Goal: Task Accomplishment & Management: Manage account settings

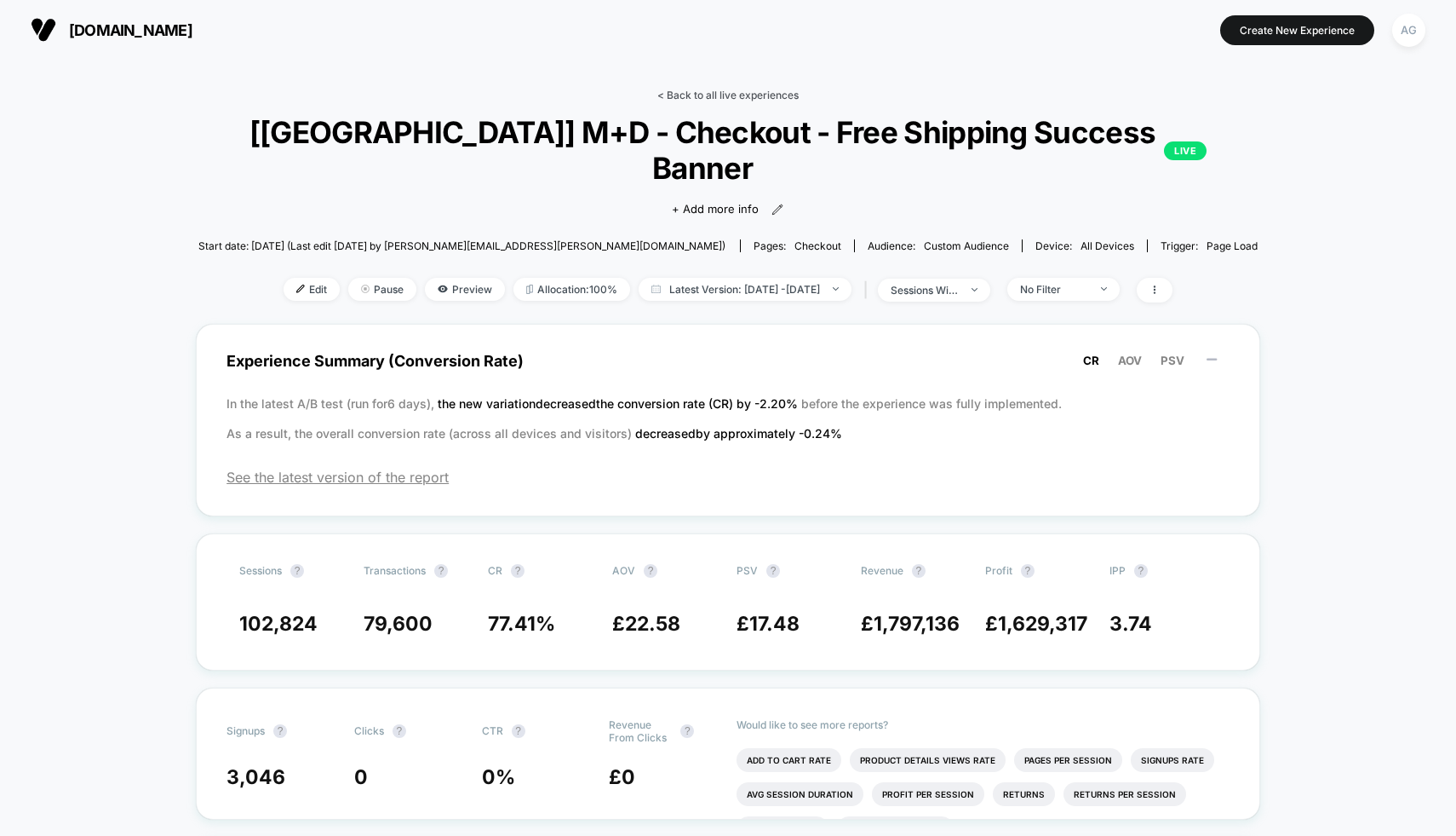
click at [745, 97] on link "< Back to all live experiences" at bounding box center [728, 94] width 142 height 13
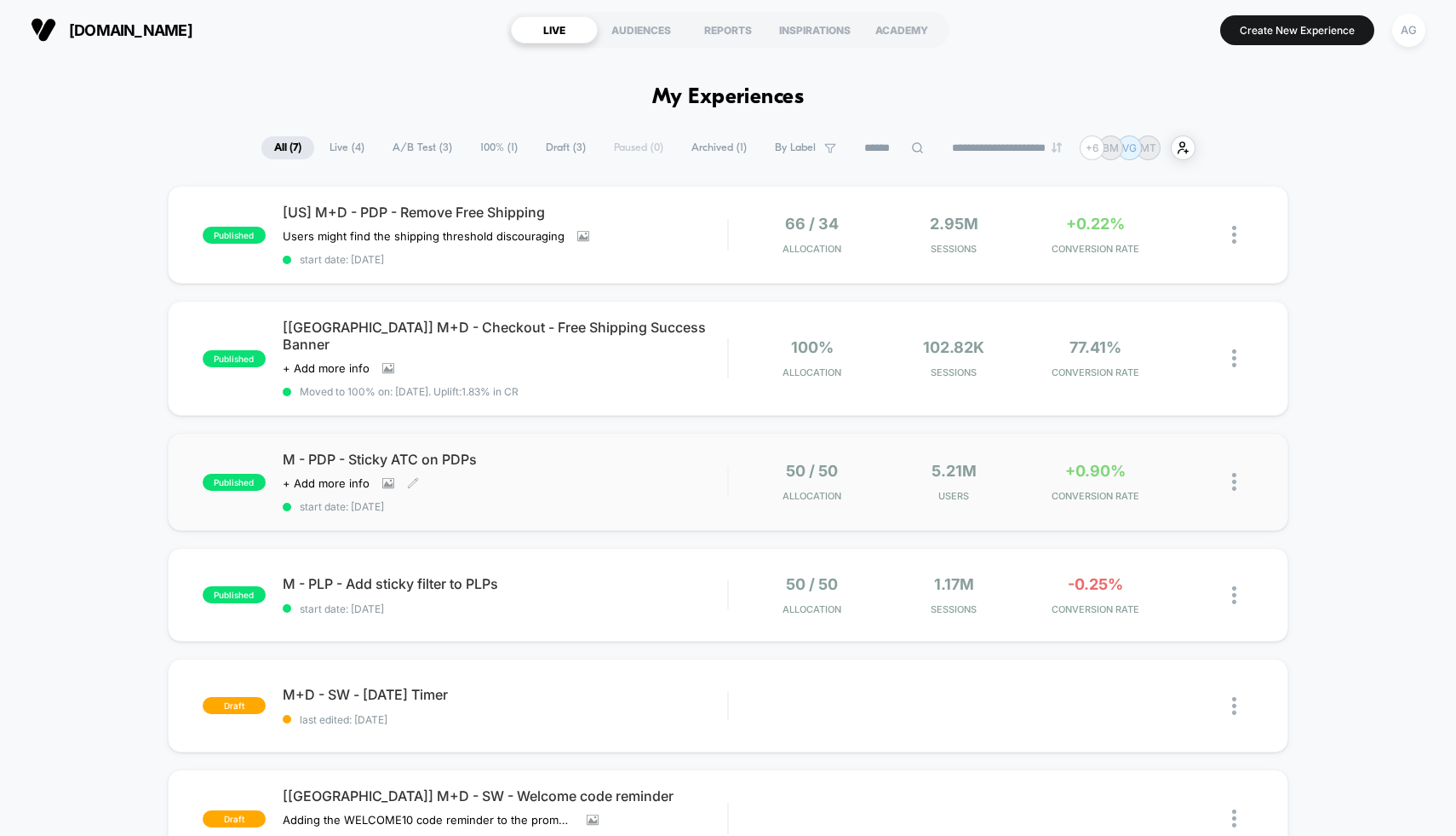
click at [643, 468] on div "M - PDP - Sticky ATC on PDPs Click to view images Click to edit experience deta…" at bounding box center [504, 482] width 445 height 62
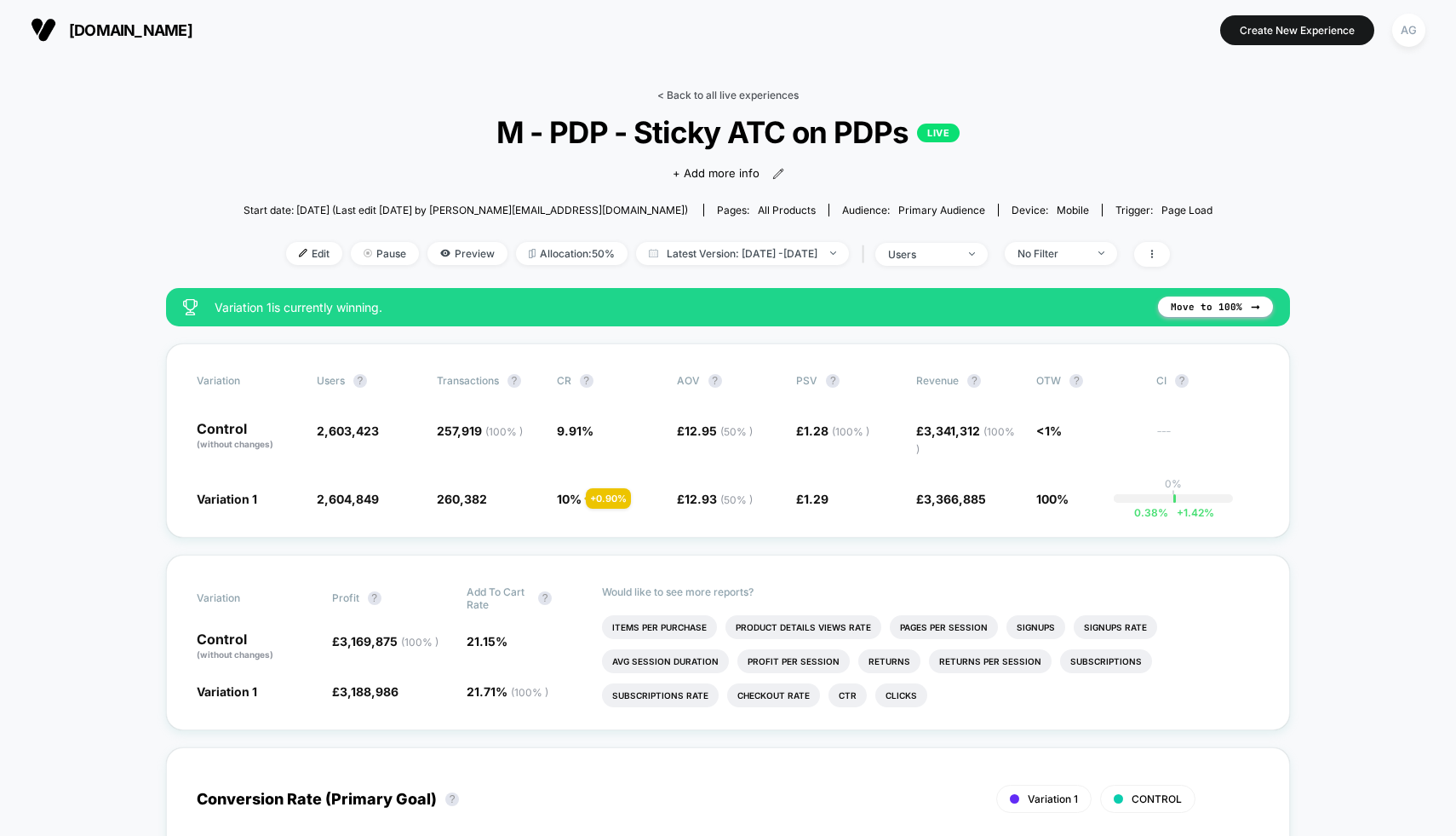
click at [771, 90] on link "< Back to all live experiences" at bounding box center [728, 94] width 142 height 13
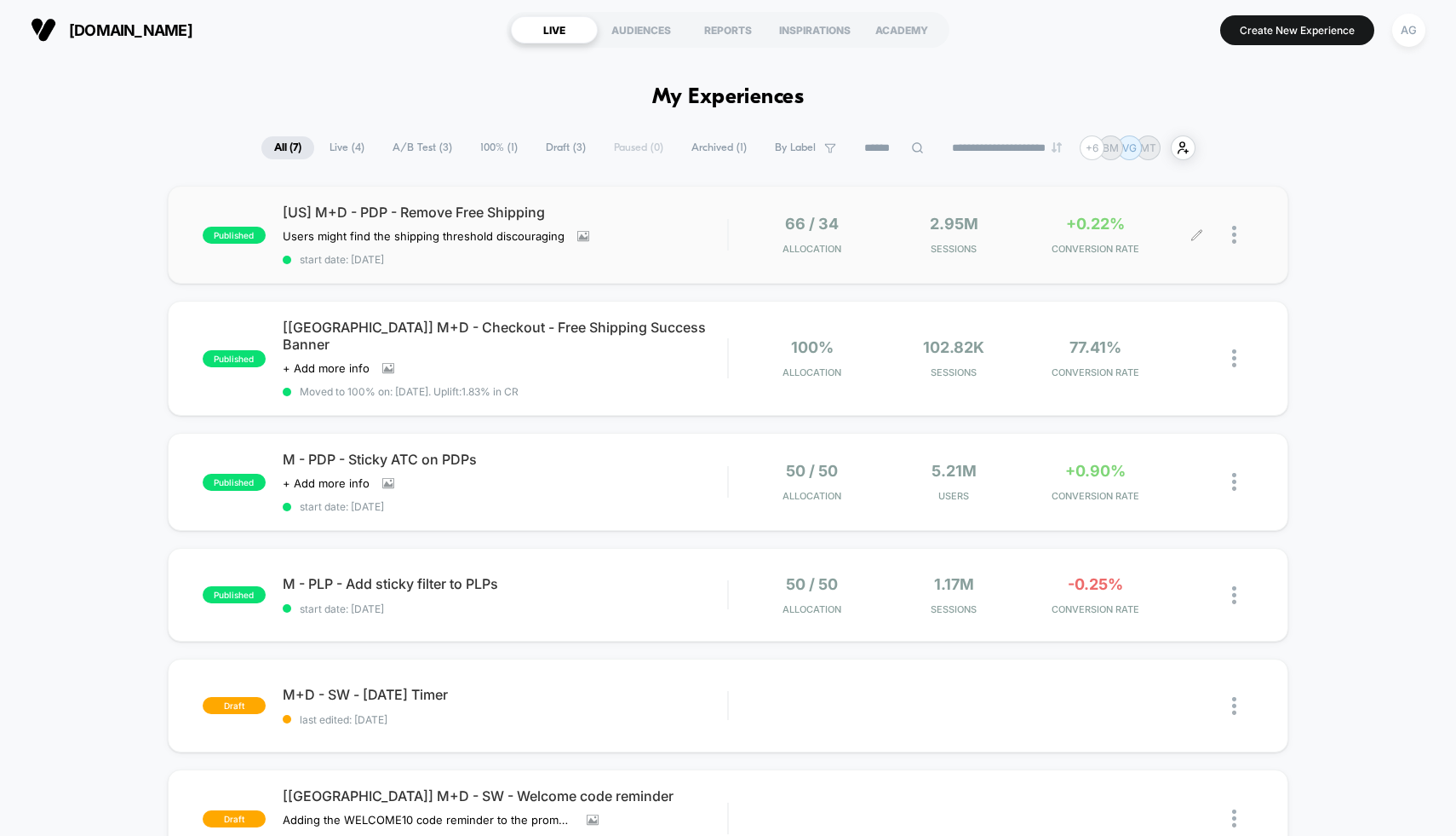
click at [932, 240] on div "2.95M Sessions" at bounding box center [953, 235] width 133 height 40
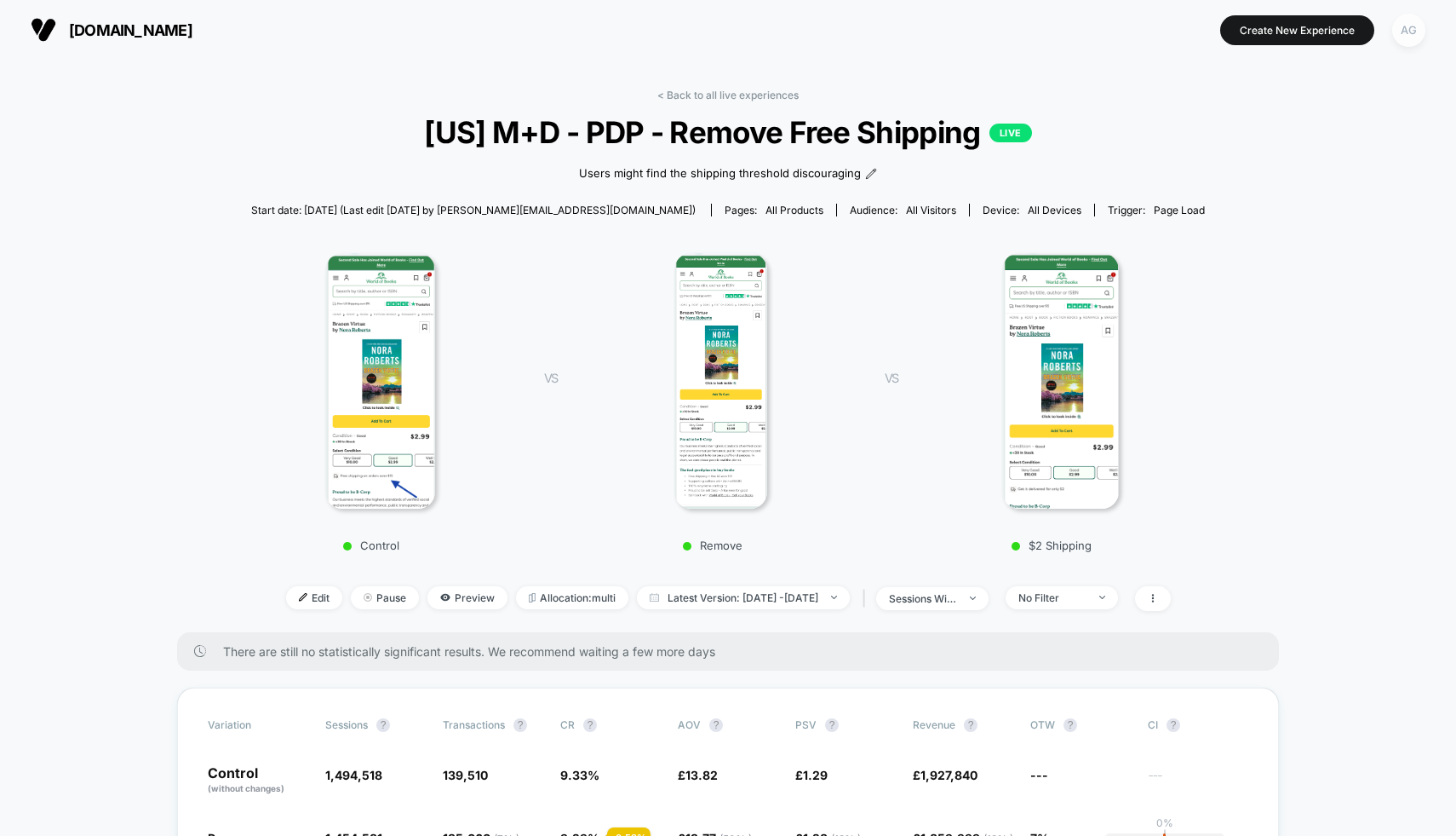
click at [1416, 30] on div "AG" at bounding box center [1409, 31] width 34 height 34
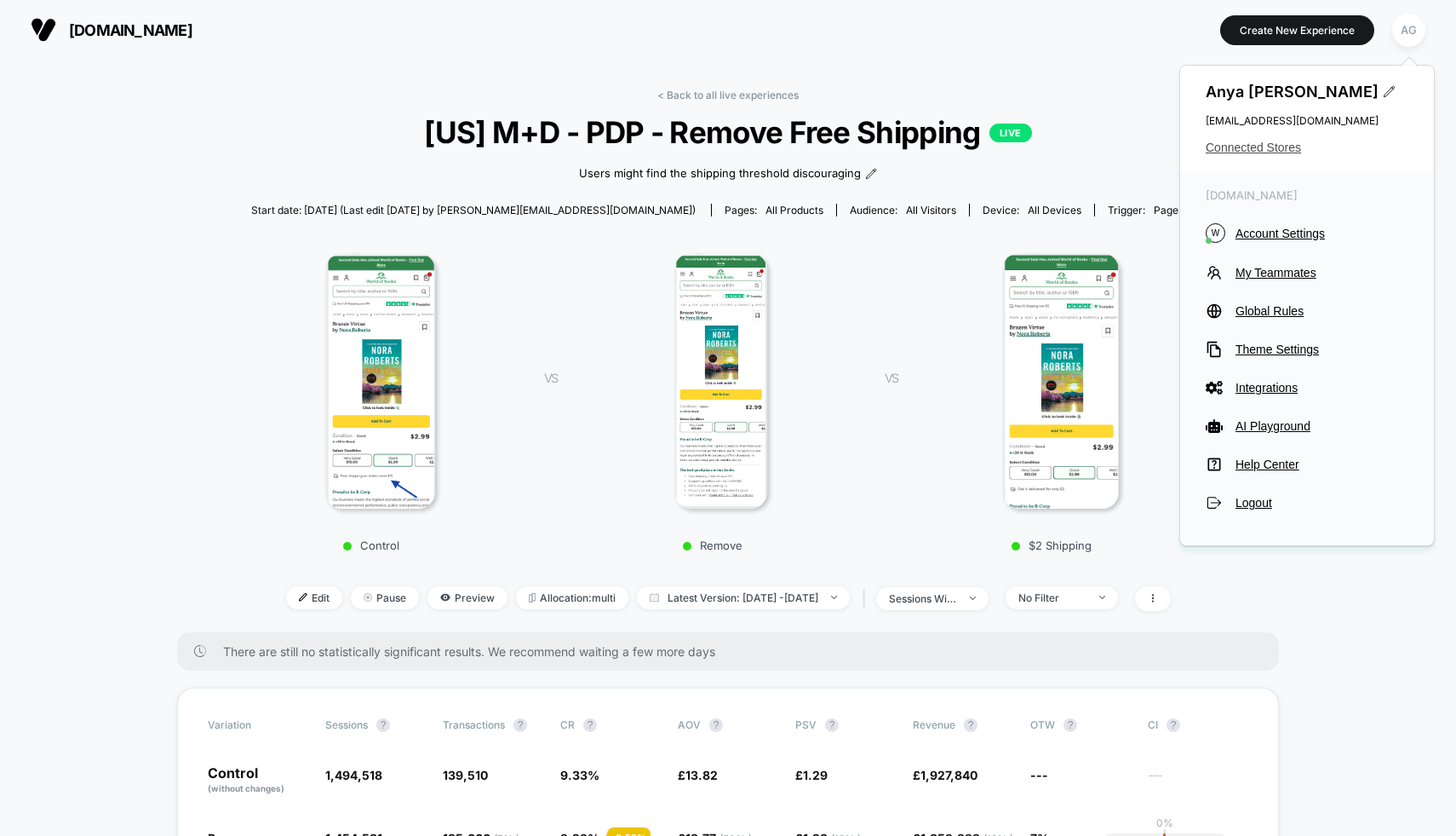
click at [1271, 152] on span "Connected Stores" at bounding box center [1307, 148] width 203 height 14
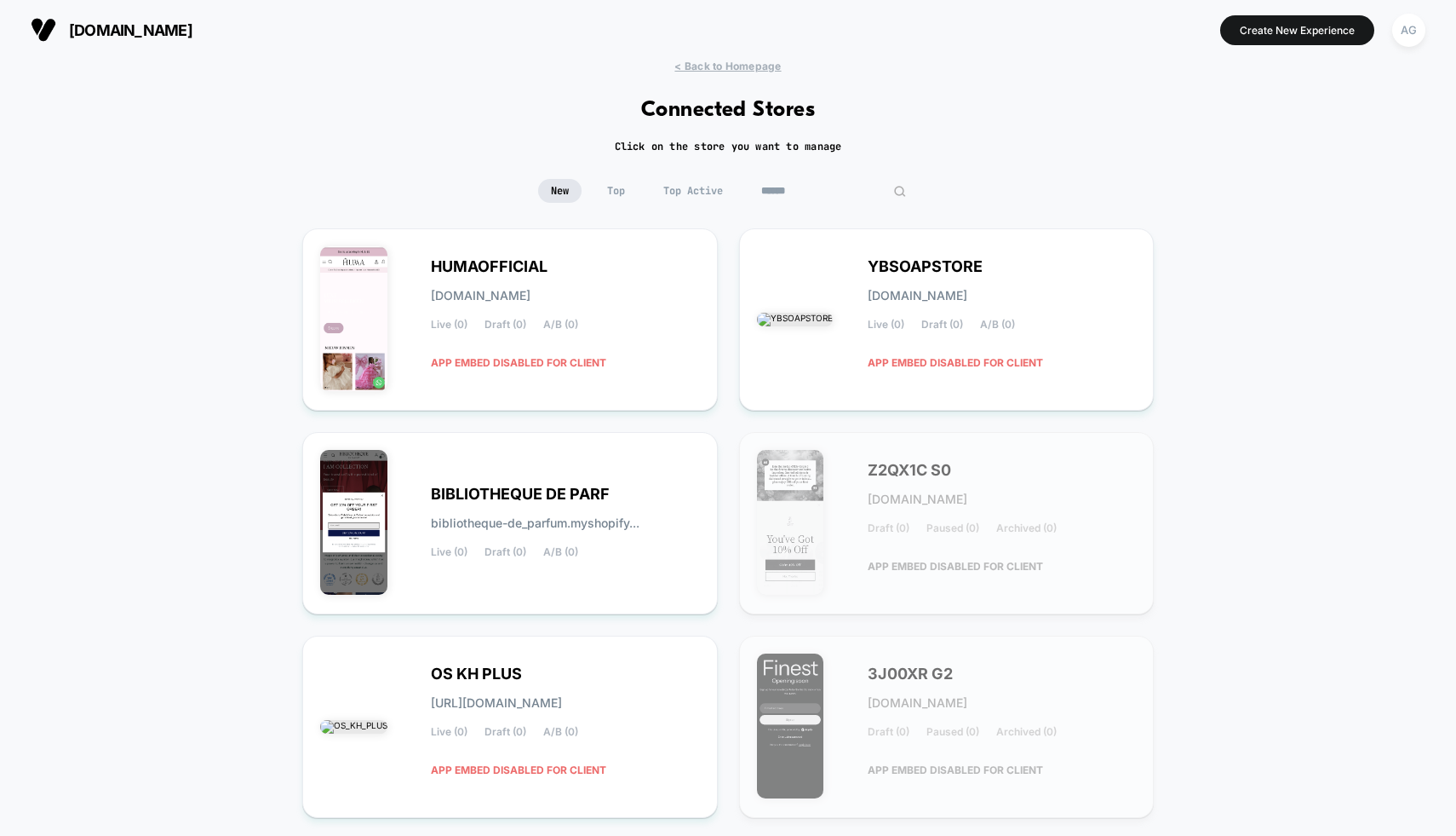
click at [817, 196] on input at bounding box center [834, 190] width 170 height 24
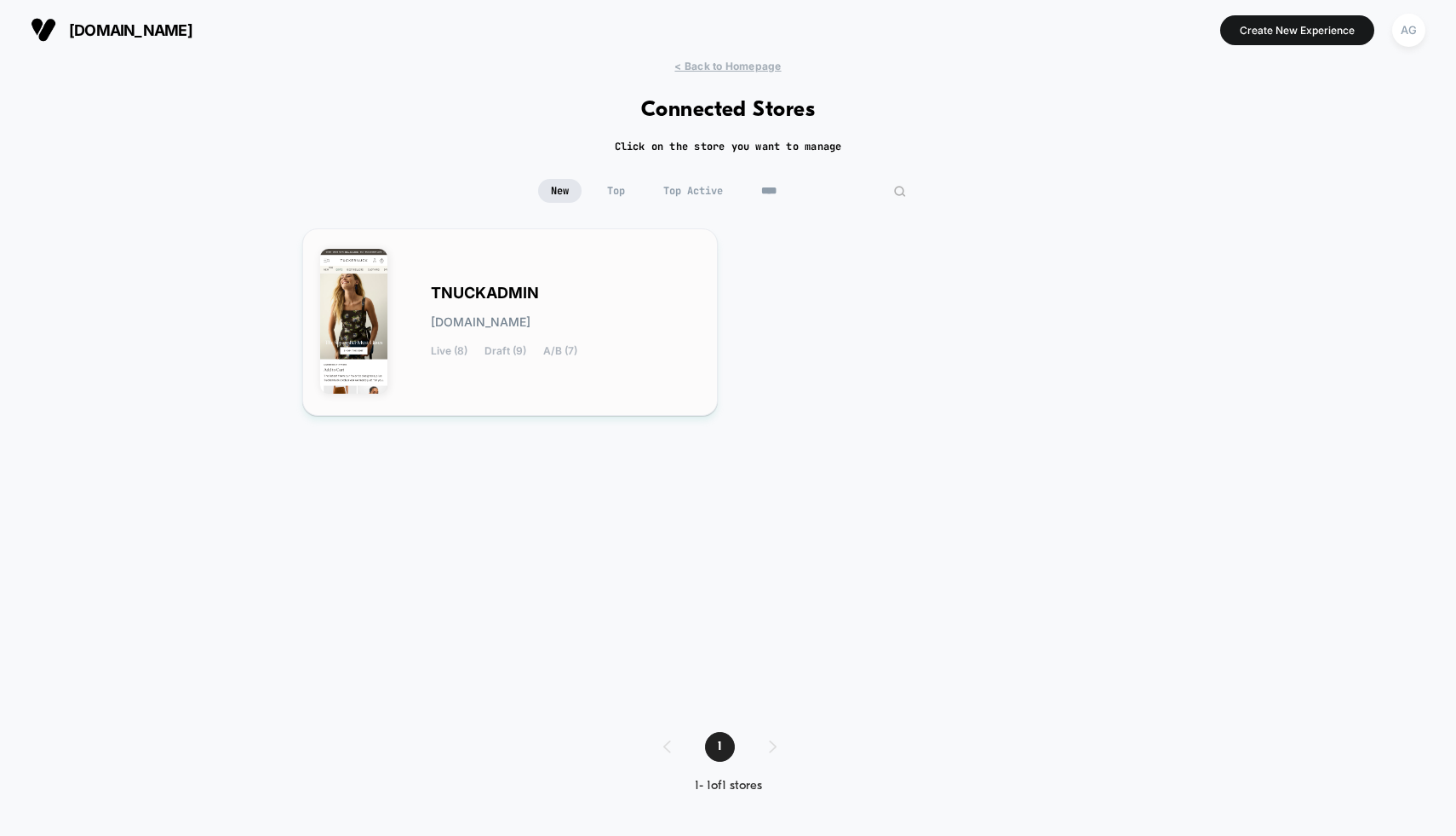
type input "****"
click at [615, 331] on div "TNUCKADMIN [DOMAIN_NAME] Live (8) Draft (9) A/B (7)" at bounding box center [566, 322] width 270 height 69
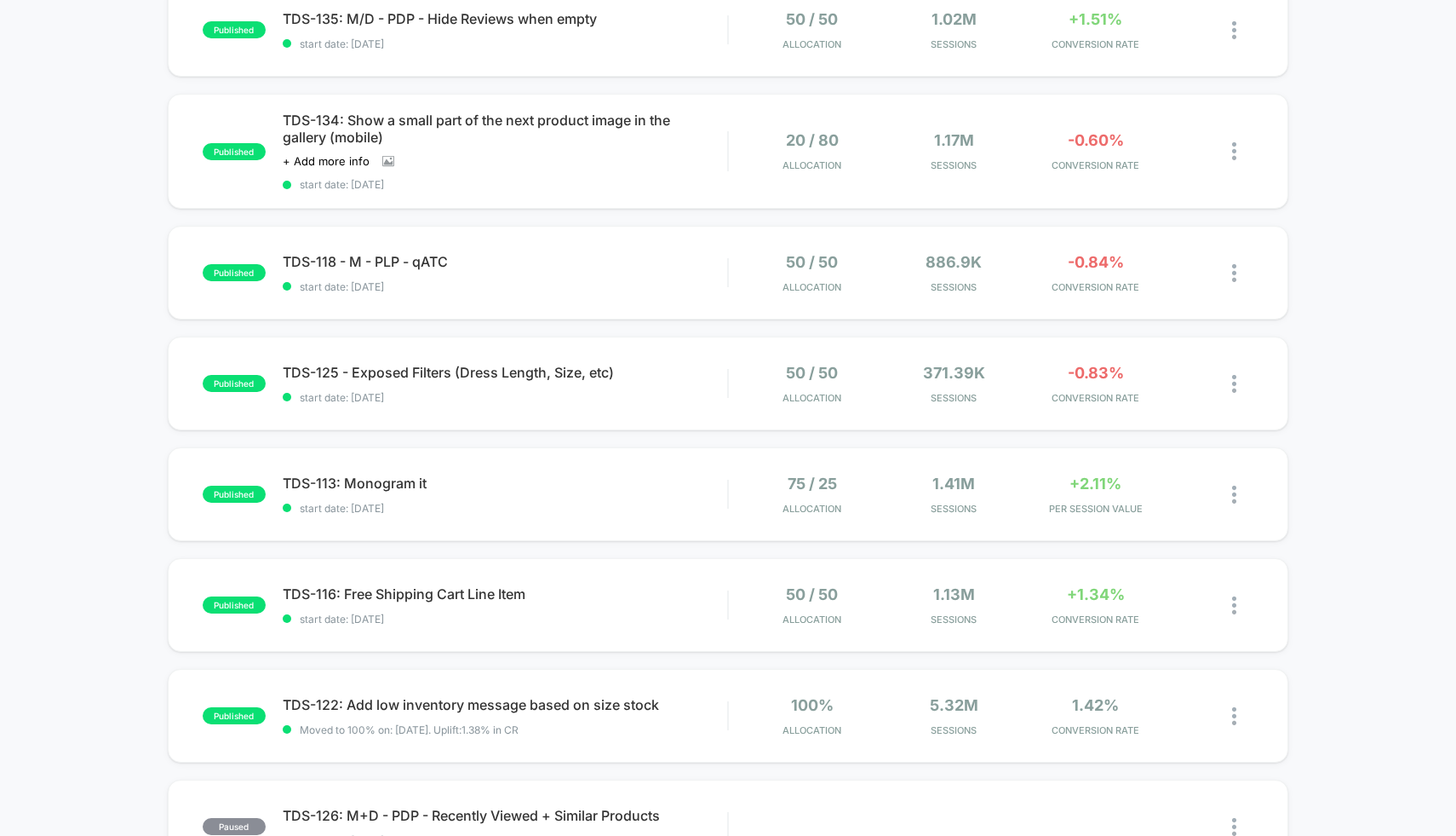
scroll to position [330, 0]
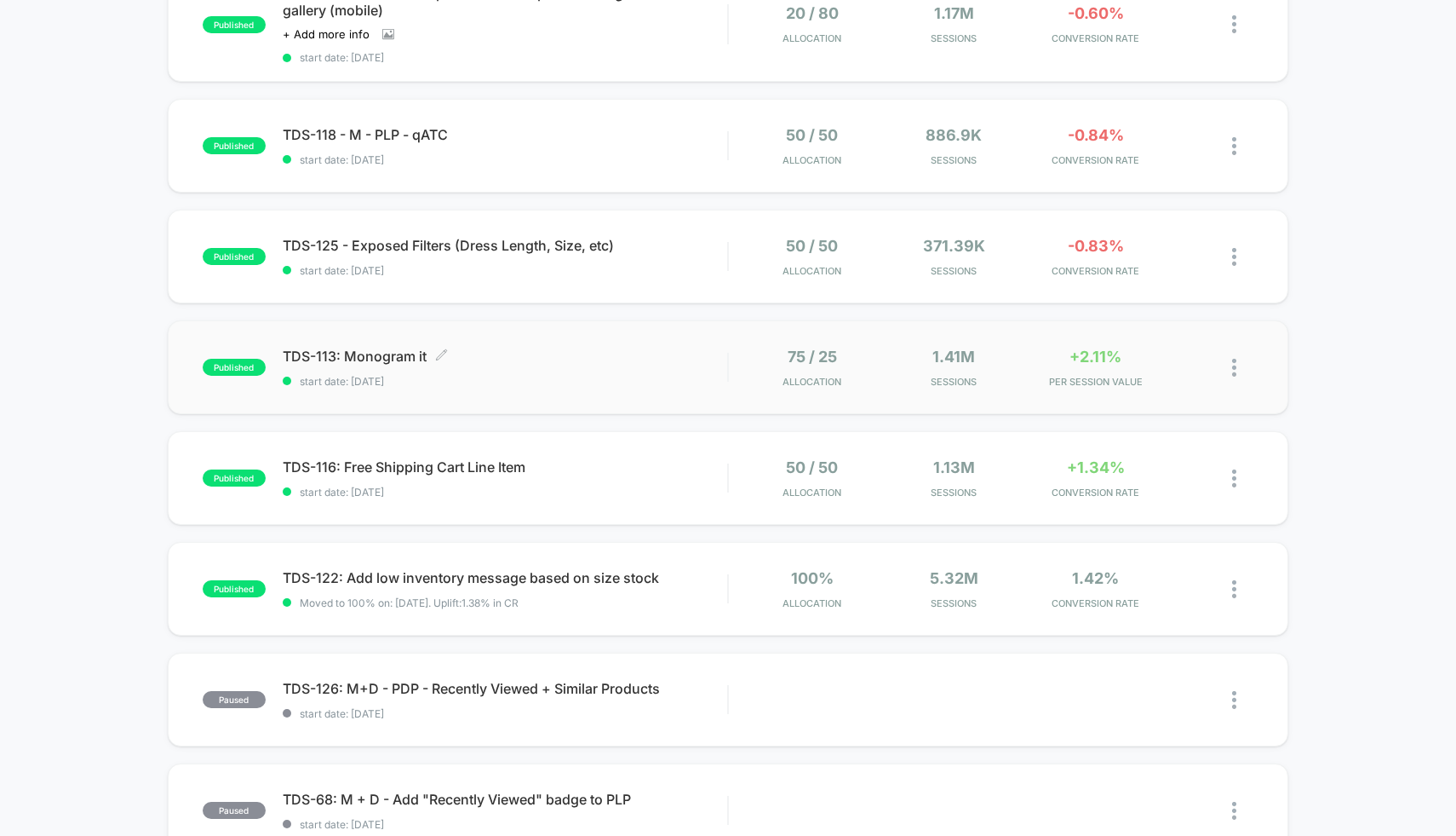
click at [608, 372] on div "TDS-113: Monogram it Click to edit experience details Click to edit experience …" at bounding box center [504, 368] width 445 height 40
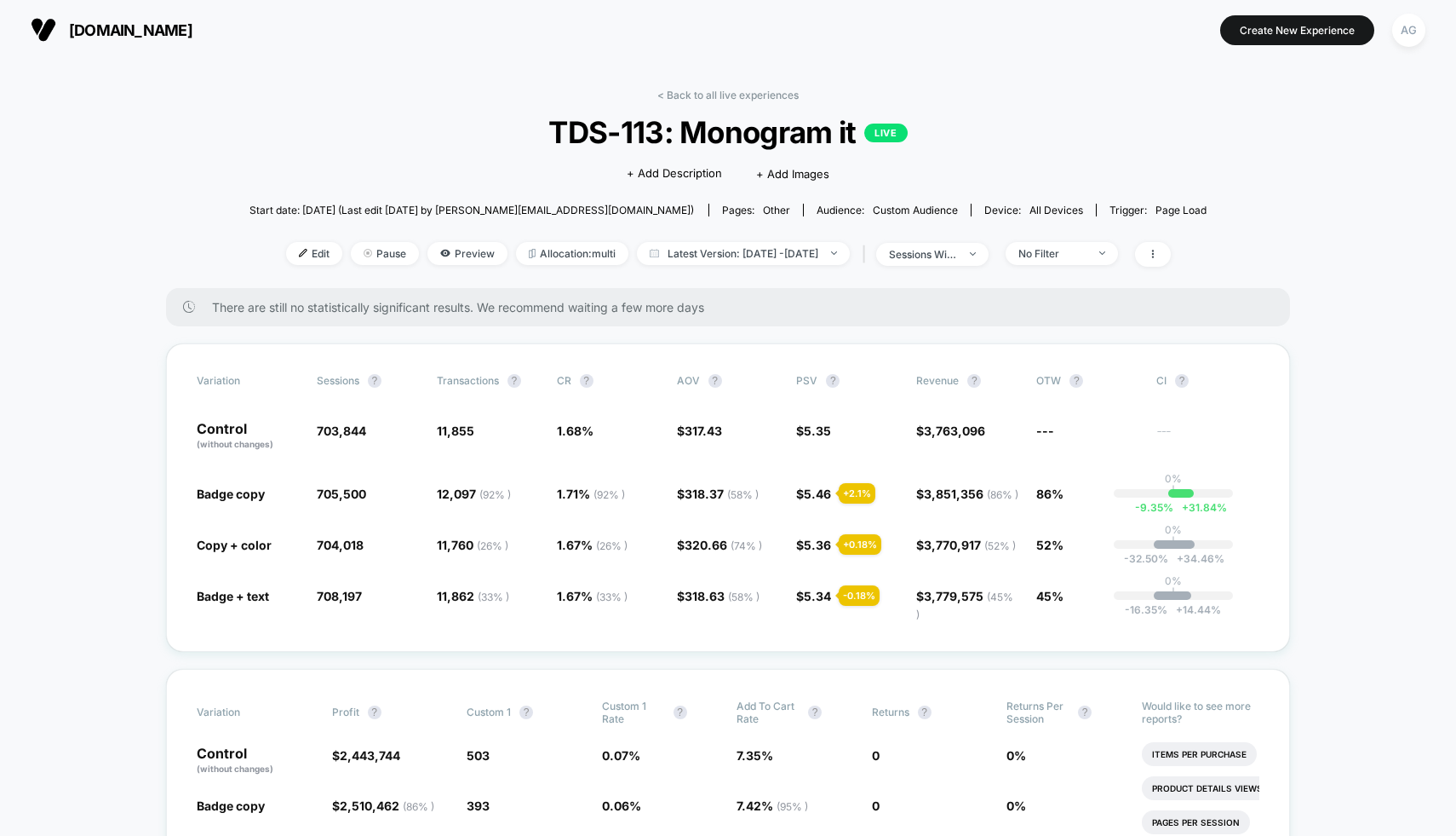
click at [698, 93] on link "< Back to all live experiences" at bounding box center [728, 94] width 142 height 13
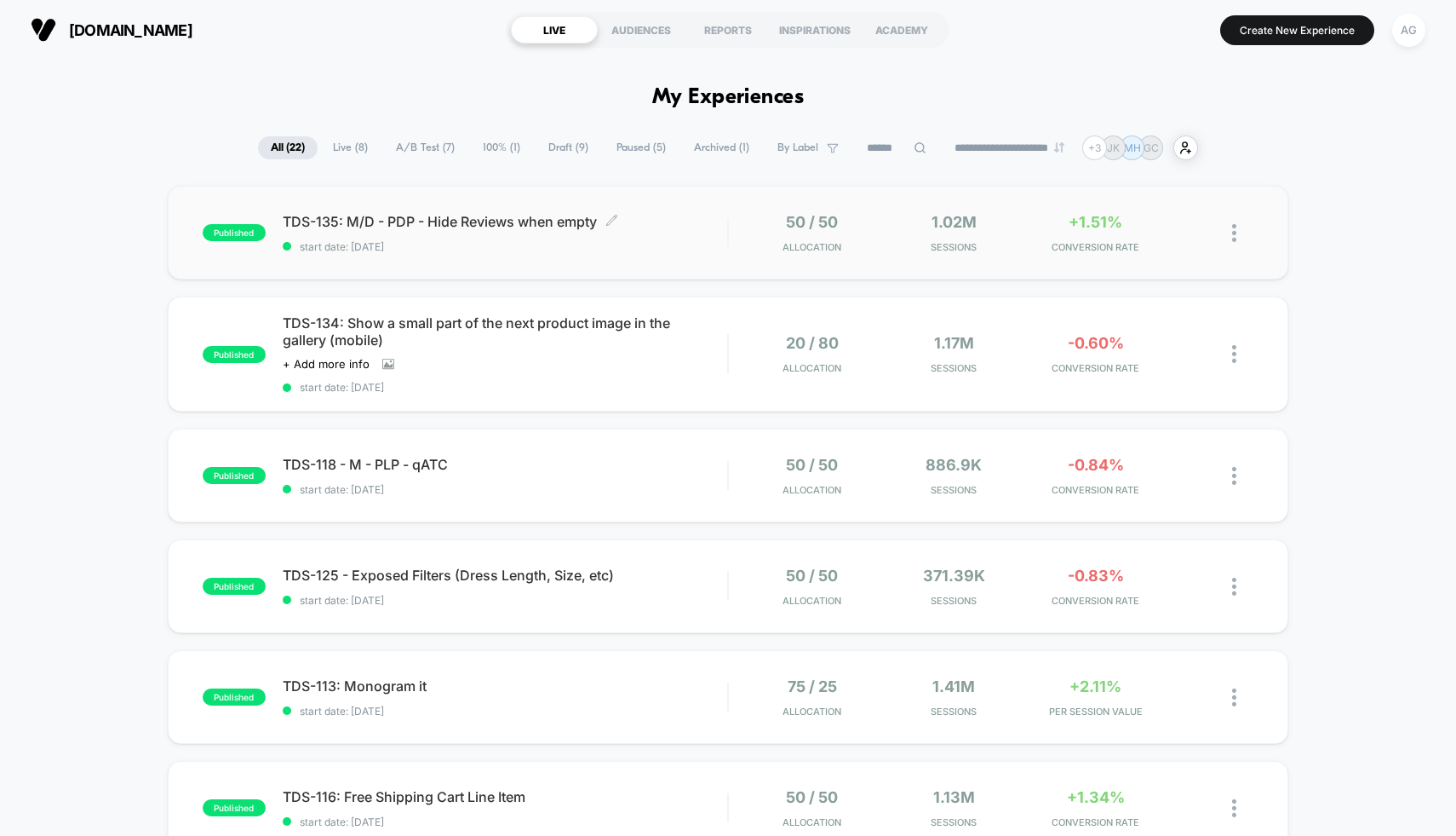
click at [681, 241] on span "start date: [DATE]" at bounding box center [504, 246] width 445 height 13
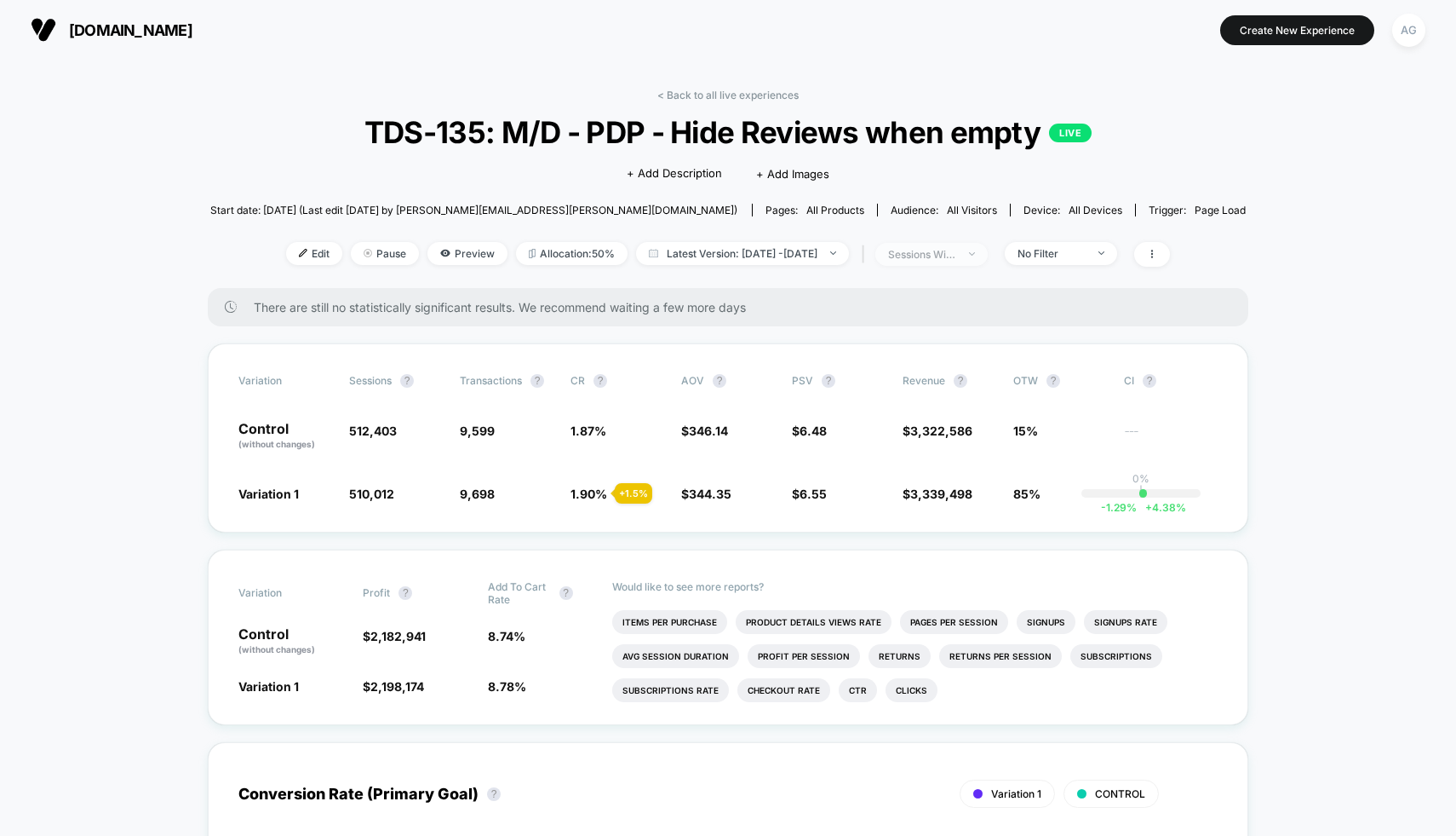
click at [956, 258] on div "sessions with impression" at bounding box center [922, 254] width 68 height 13
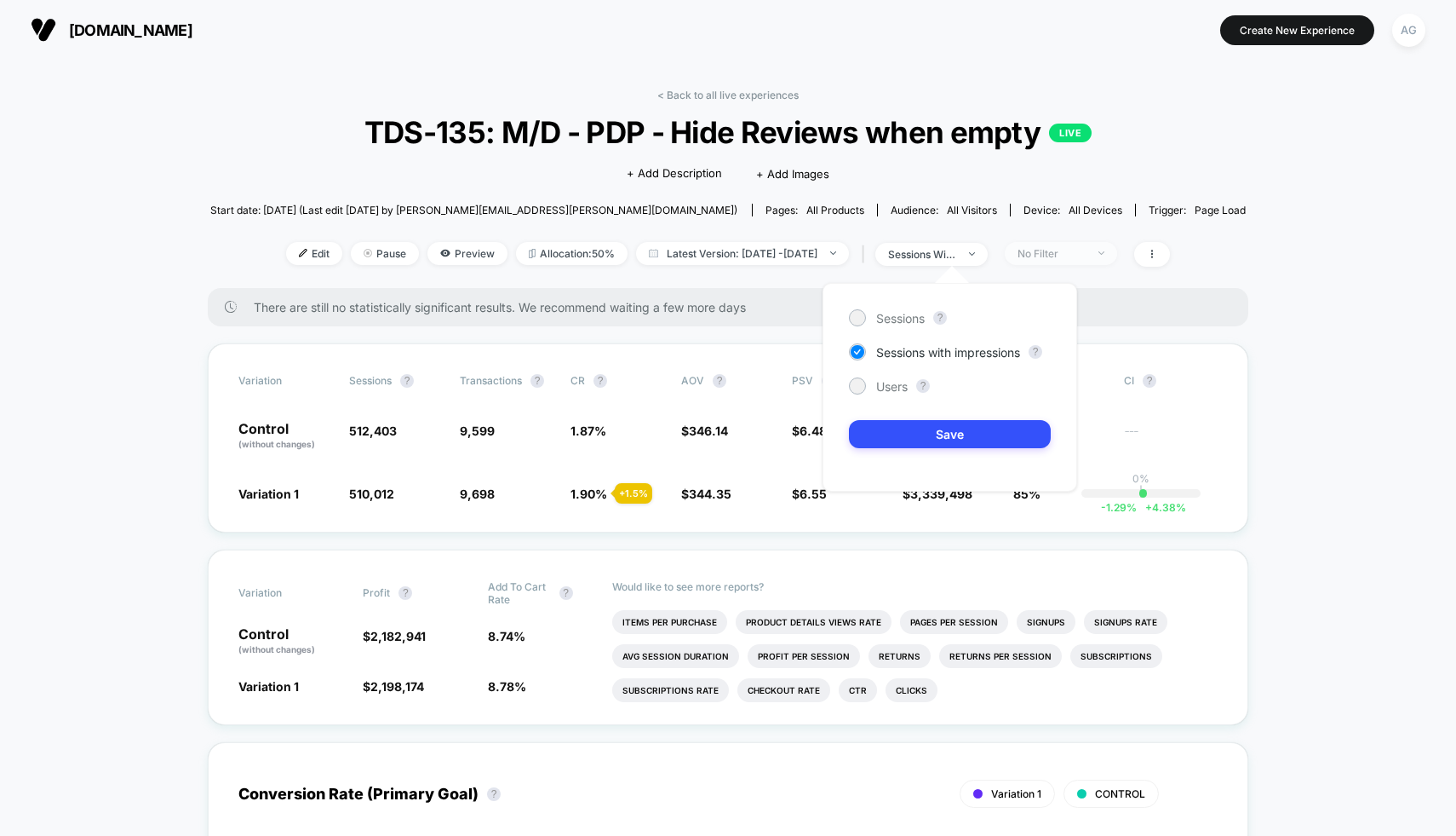
click at [1086, 249] on div "No Filter" at bounding box center [1052, 253] width 68 height 13
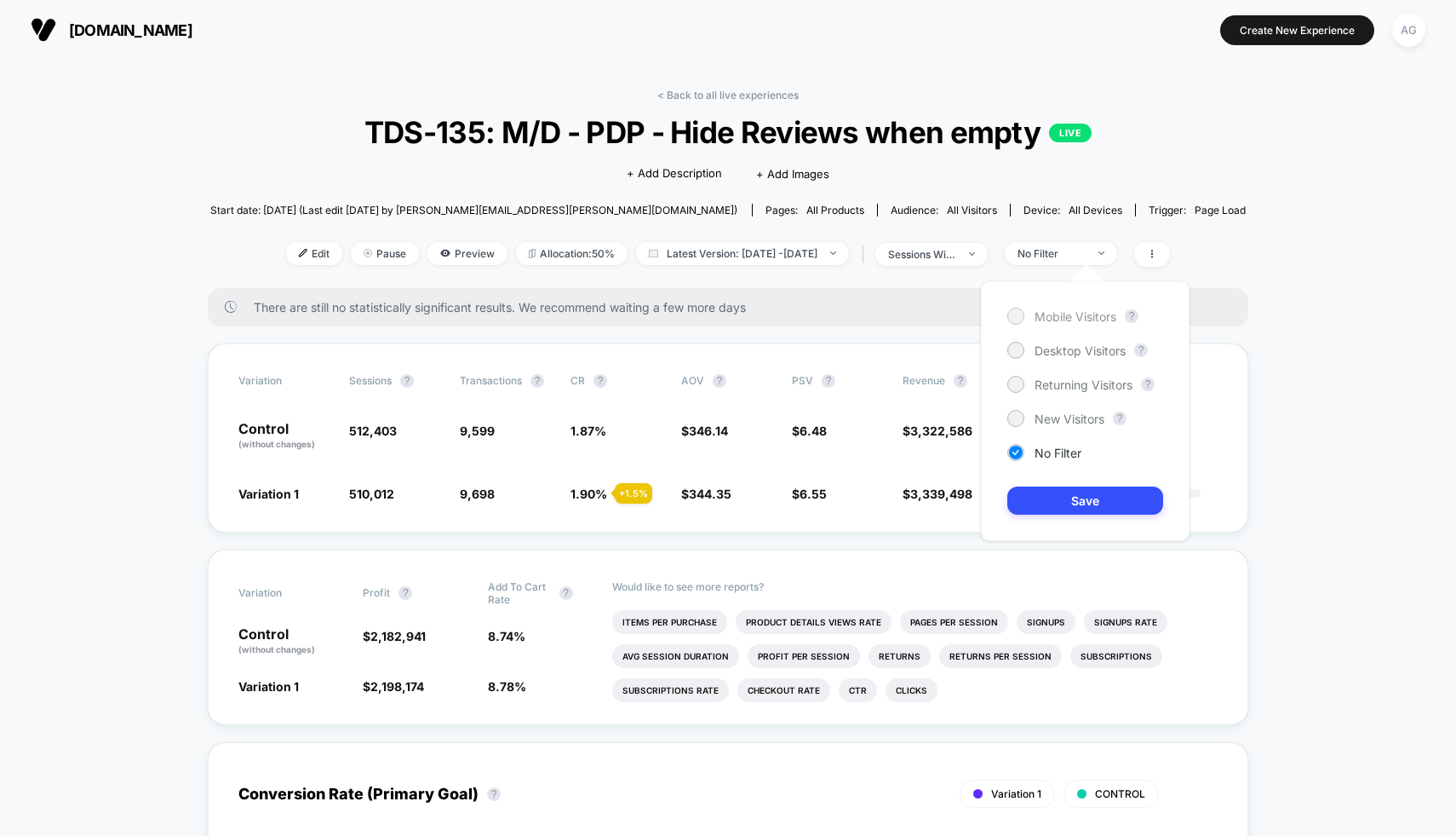
click at [1051, 312] on span "Mobile Visitors" at bounding box center [1075, 316] width 81 height 15
click at [1083, 494] on button "Save" at bounding box center [1085, 501] width 156 height 28
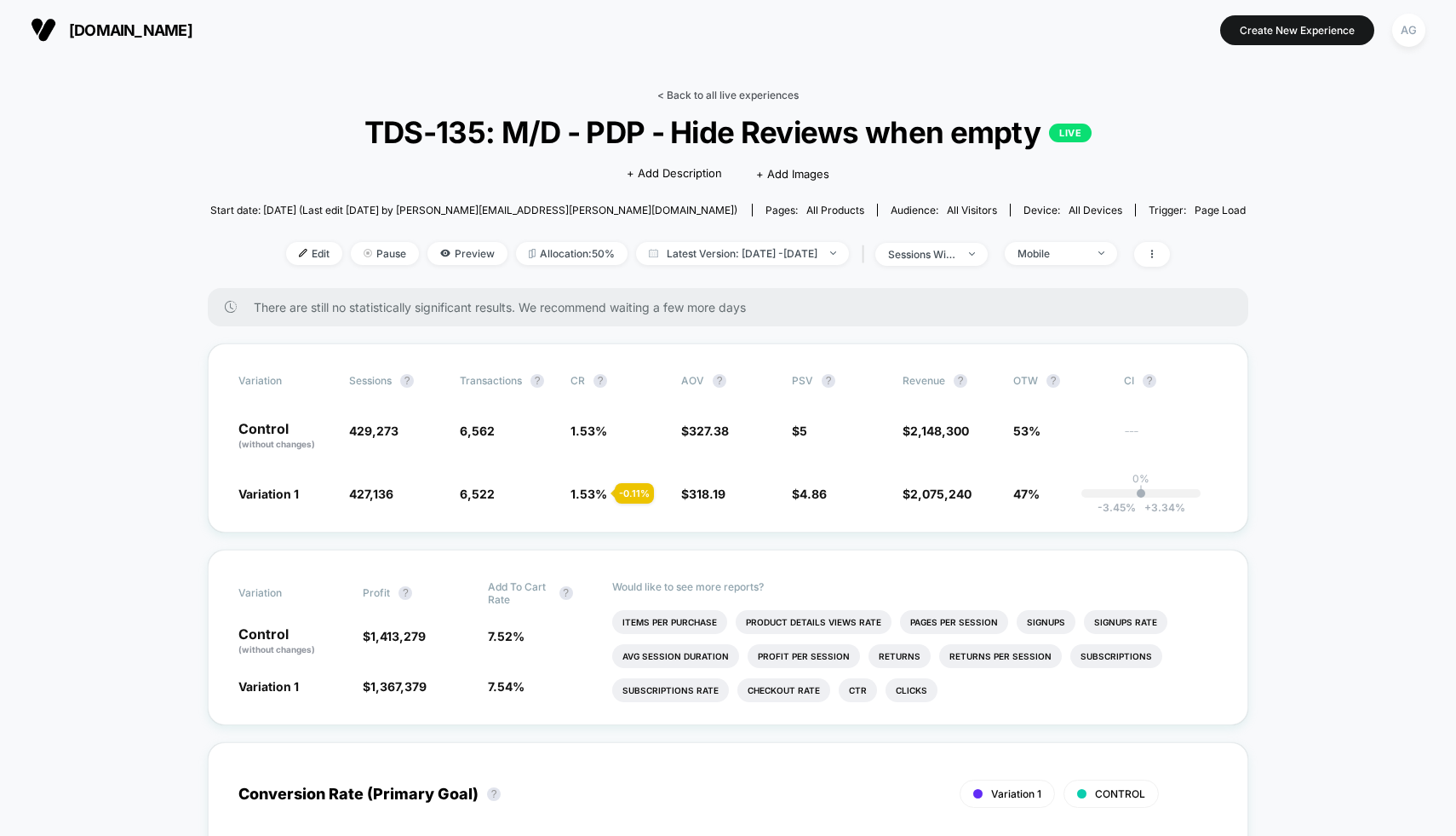
click at [736, 99] on link "< Back to all live experiences" at bounding box center [728, 94] width 142 height 13
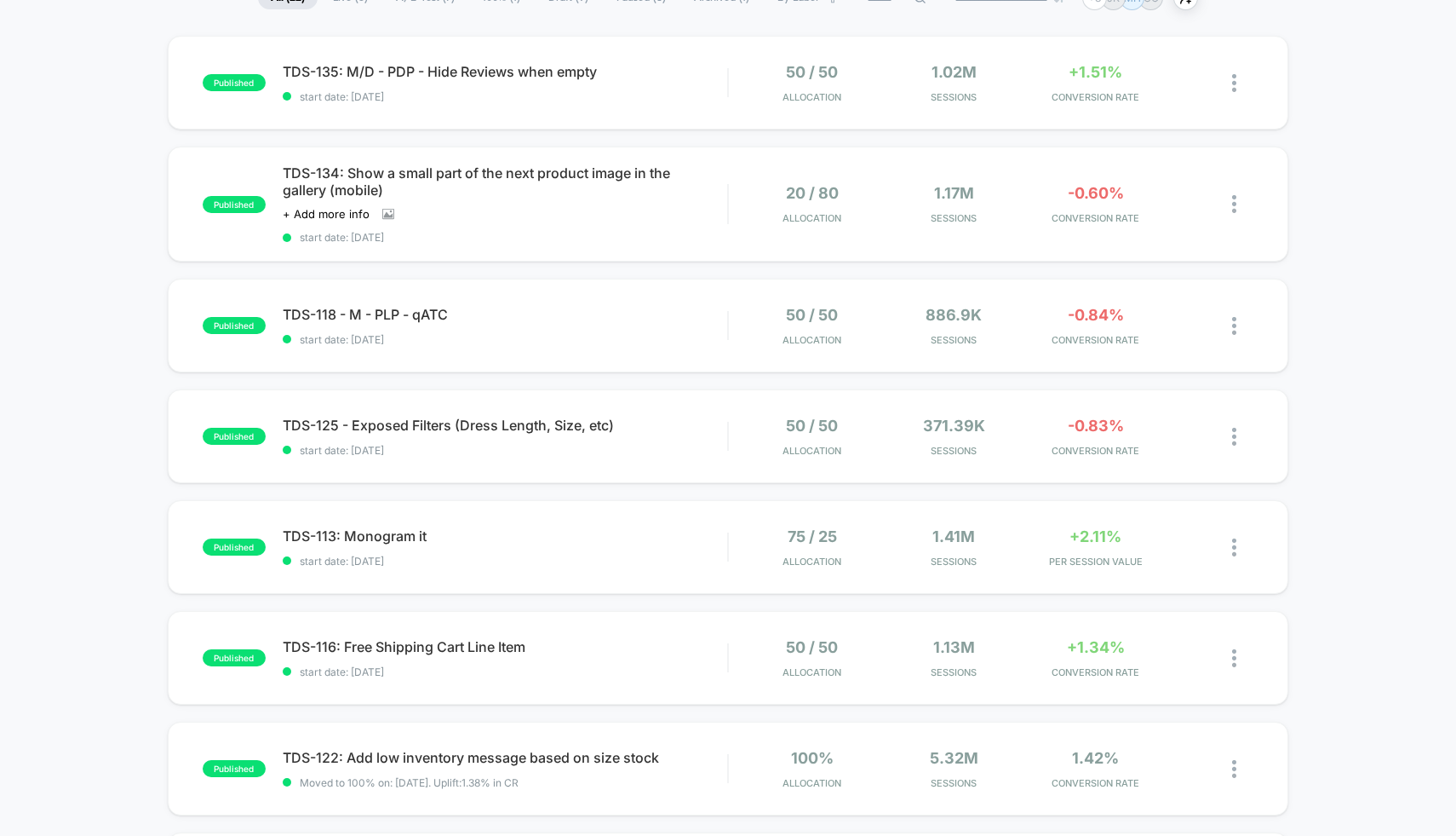
scroll to position [353, 0]
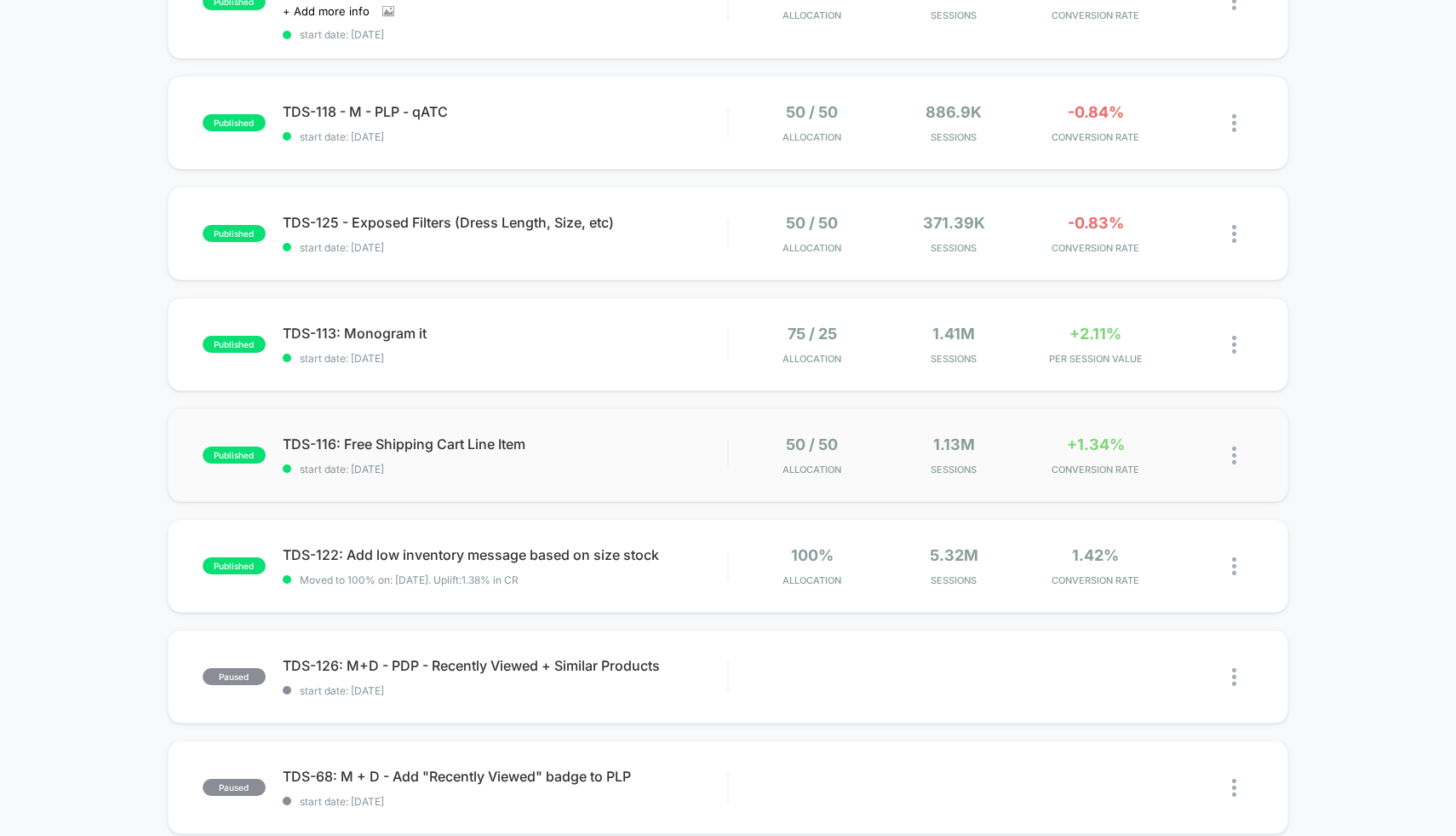
click at [767, 459] on div "50 / 50 Allocation" at bounding box center [813, 455] width 133 height 40
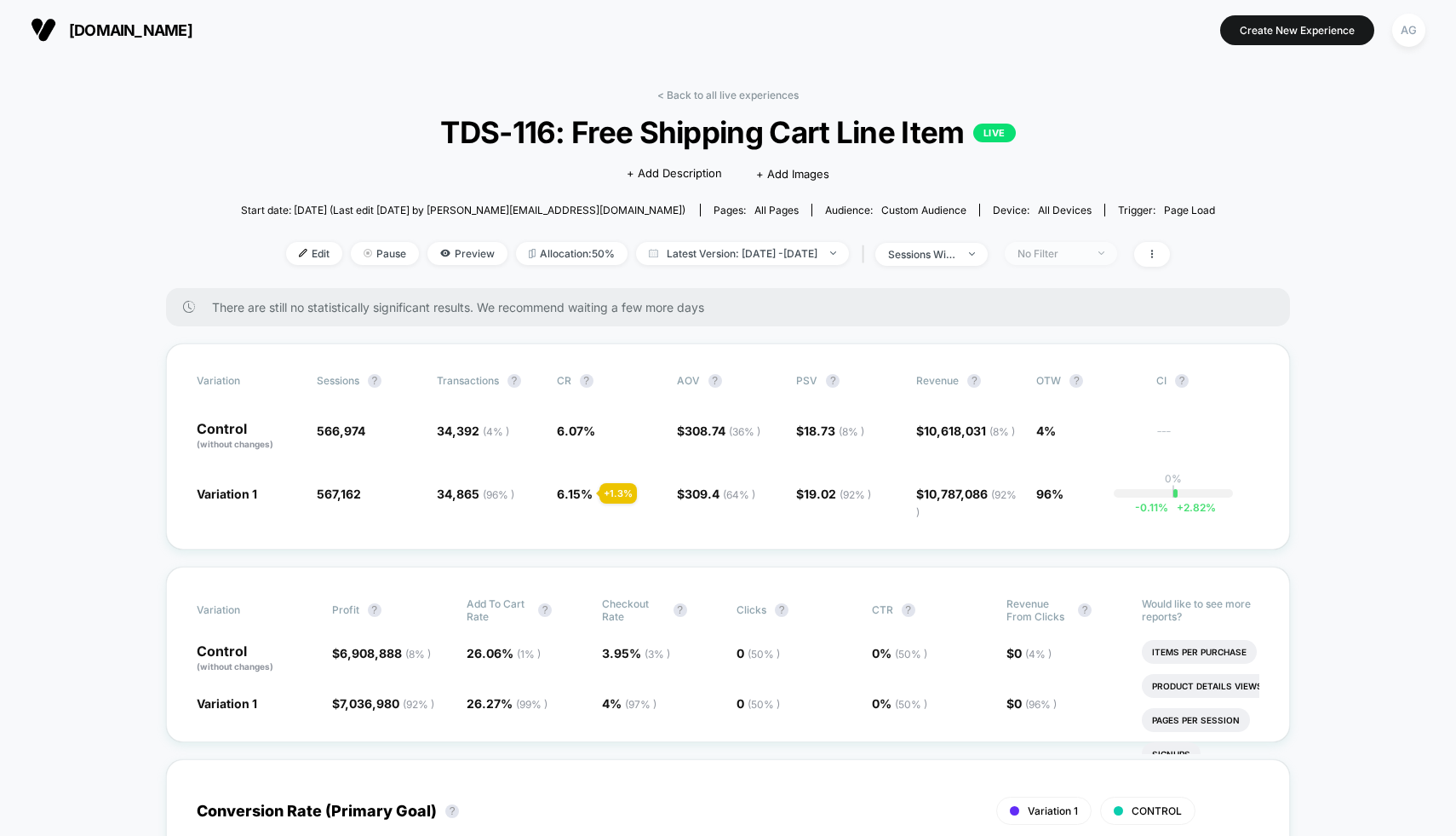
click at [1076, 257] on div "No Filter" at bounding box center [1052, 253] width 68 height 13
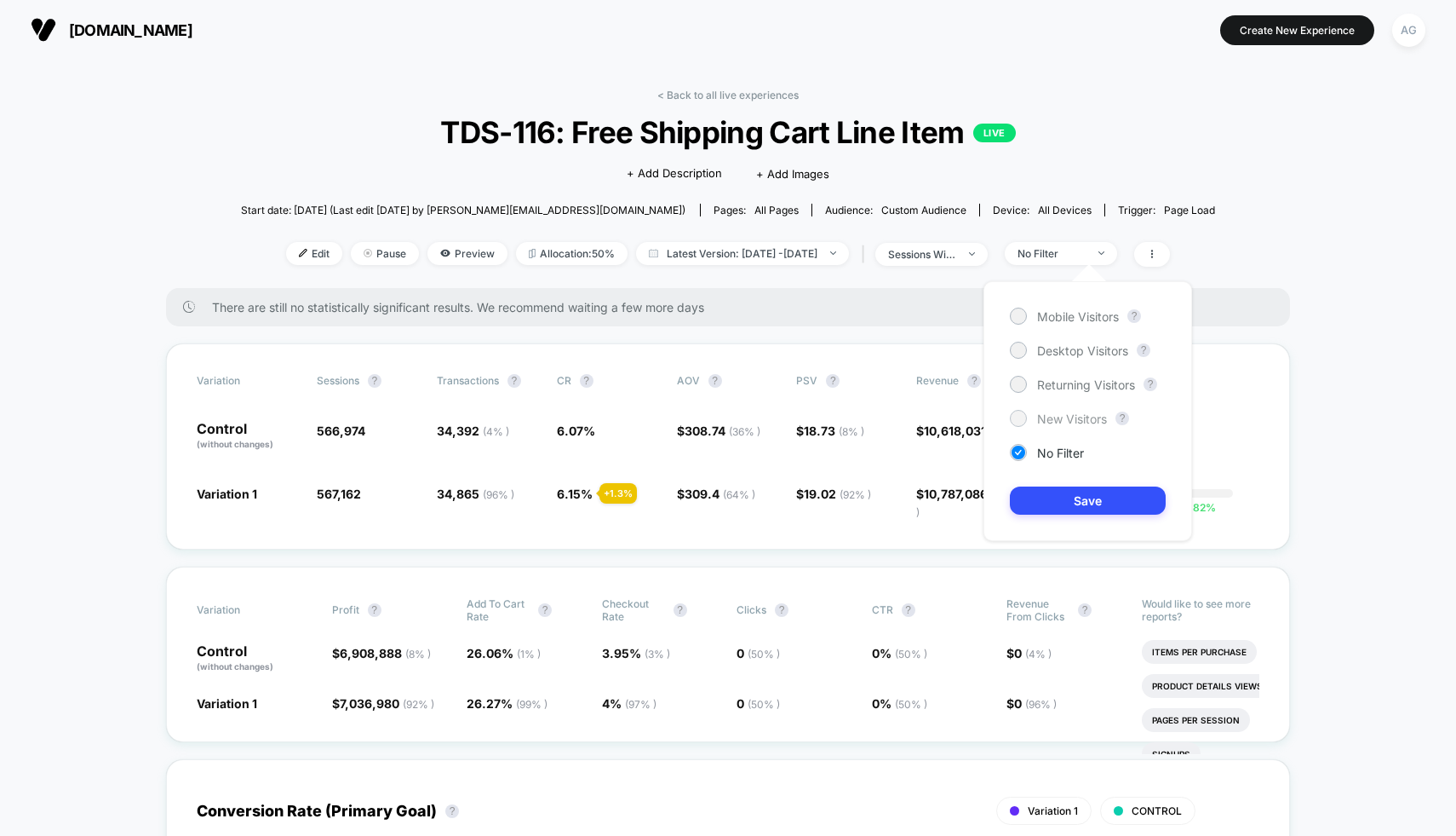
click at [1061, 425] on span "New Visitors" at bounding box center [1072, 418] width 69 height 15
click at [1060, 309] on span "Mobile Visitors" at bounding box center [1078, 316] width 81 height 15
click at [1103, 512] on button "Save" at bounding box center [1087, 501] width 156 height 28
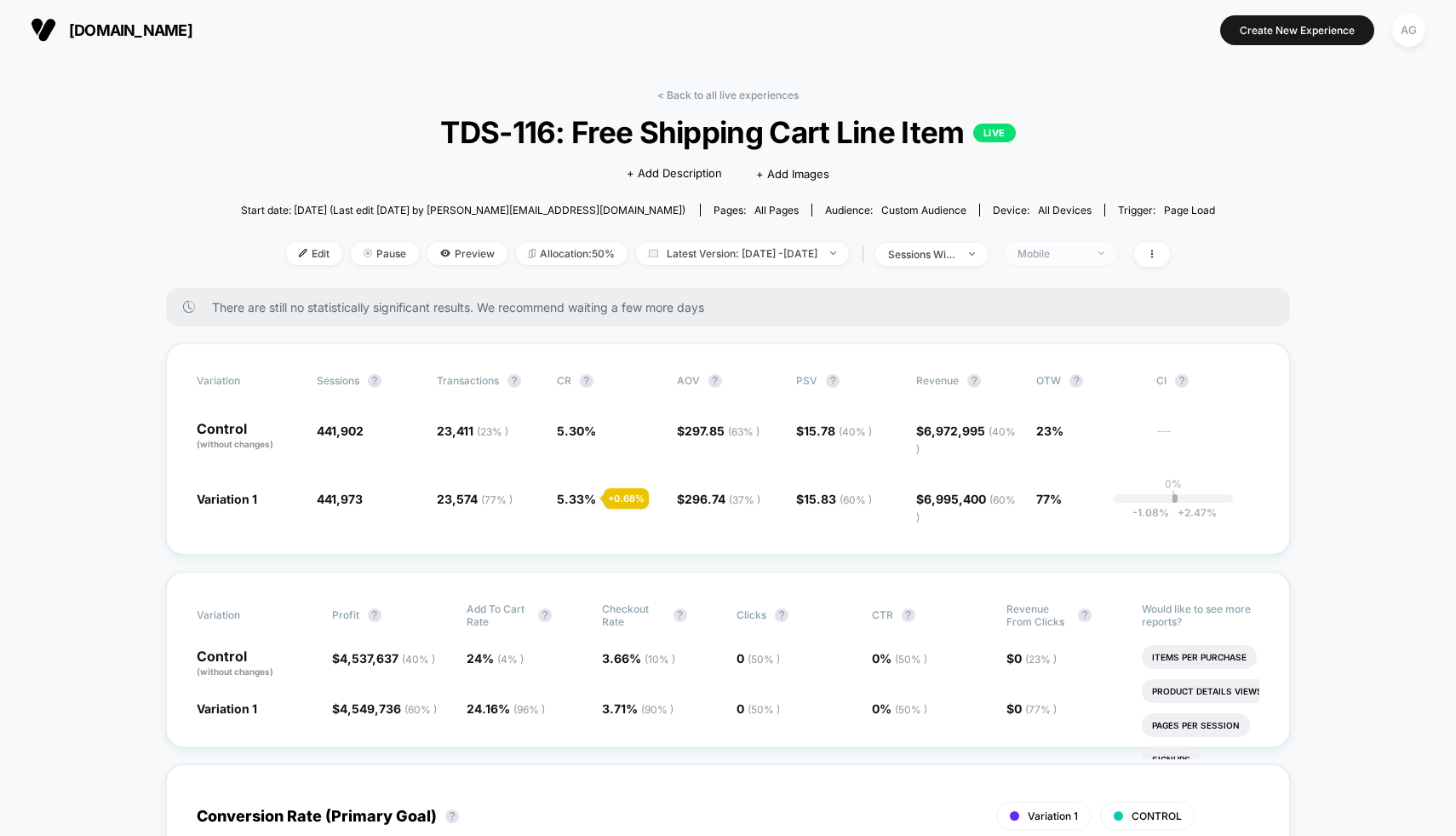
click at [1071, 252] on div "Mobile" at bounding box center [1052, 253] width 68 height 13
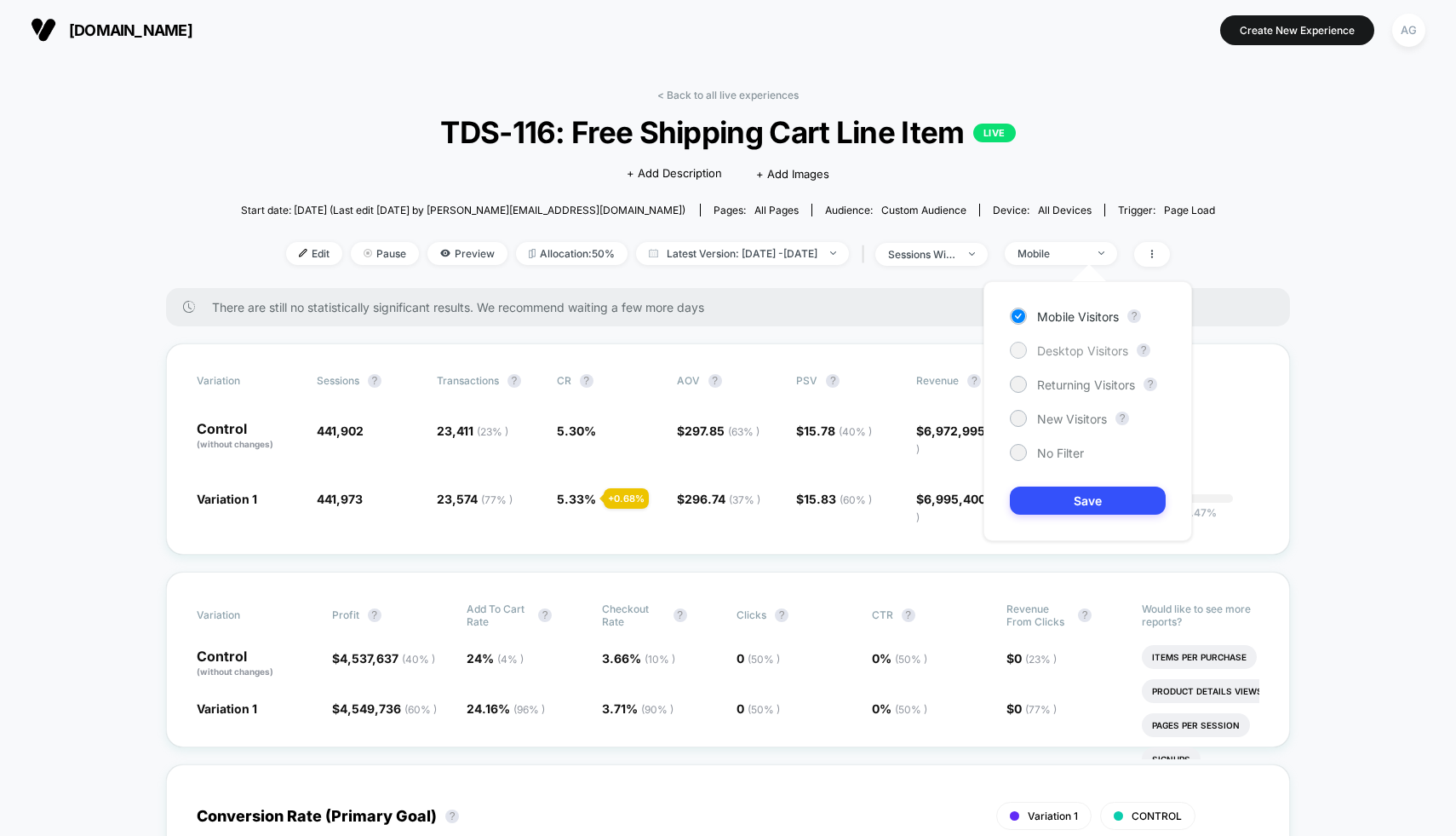
click at [1060, 351] on span "Desktop Visitors" at bounding box center [1083, 350] width 91 height 15
click at [1105, 500] on button "Save" at bounding box center [1087, 501] width 156 height 28
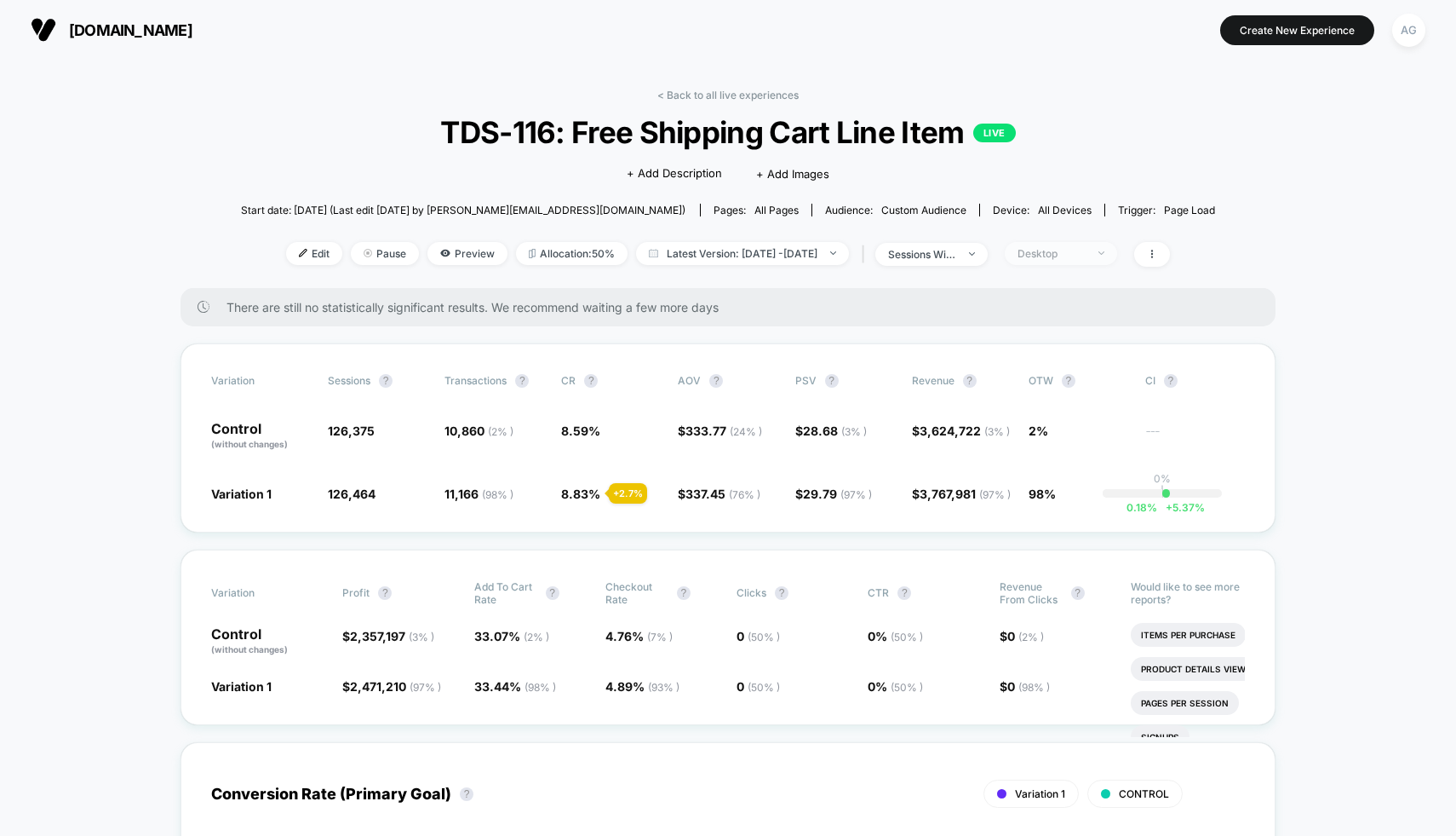
click at [1086, 254] on div "Desktop" at bounding box center [1052, 253] width 68 height 13
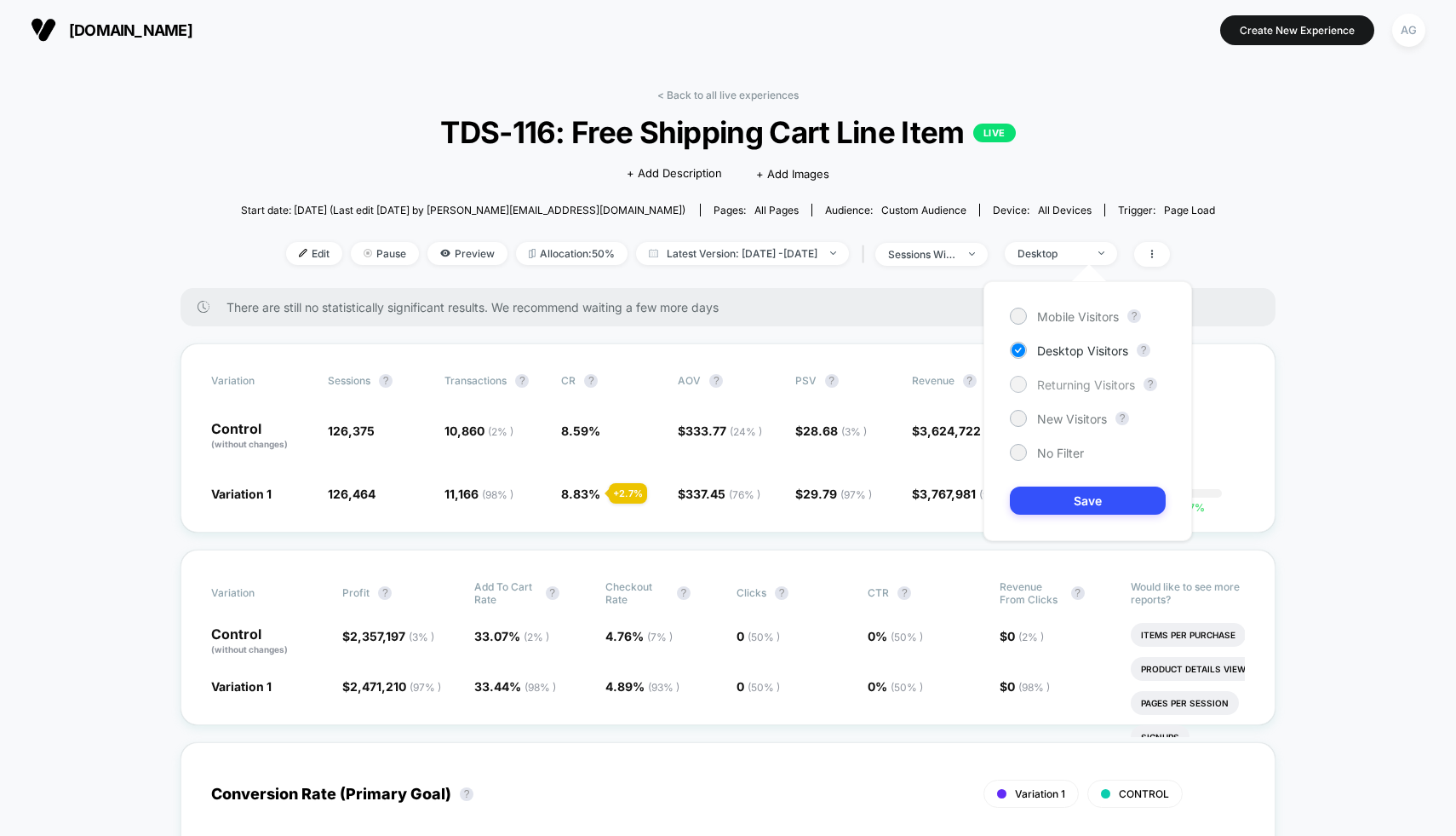
click at [1080, 378] on span "Returning Visitors" at bounding box center [1086, 385] width 98 height 15
click at [1076, 421] on span "New Visitors" at bounding box center [1072, 418] width 69 height 15
click at [1089, 511] on button "Save" at bounding box center [1087, 501] width 156 height 28
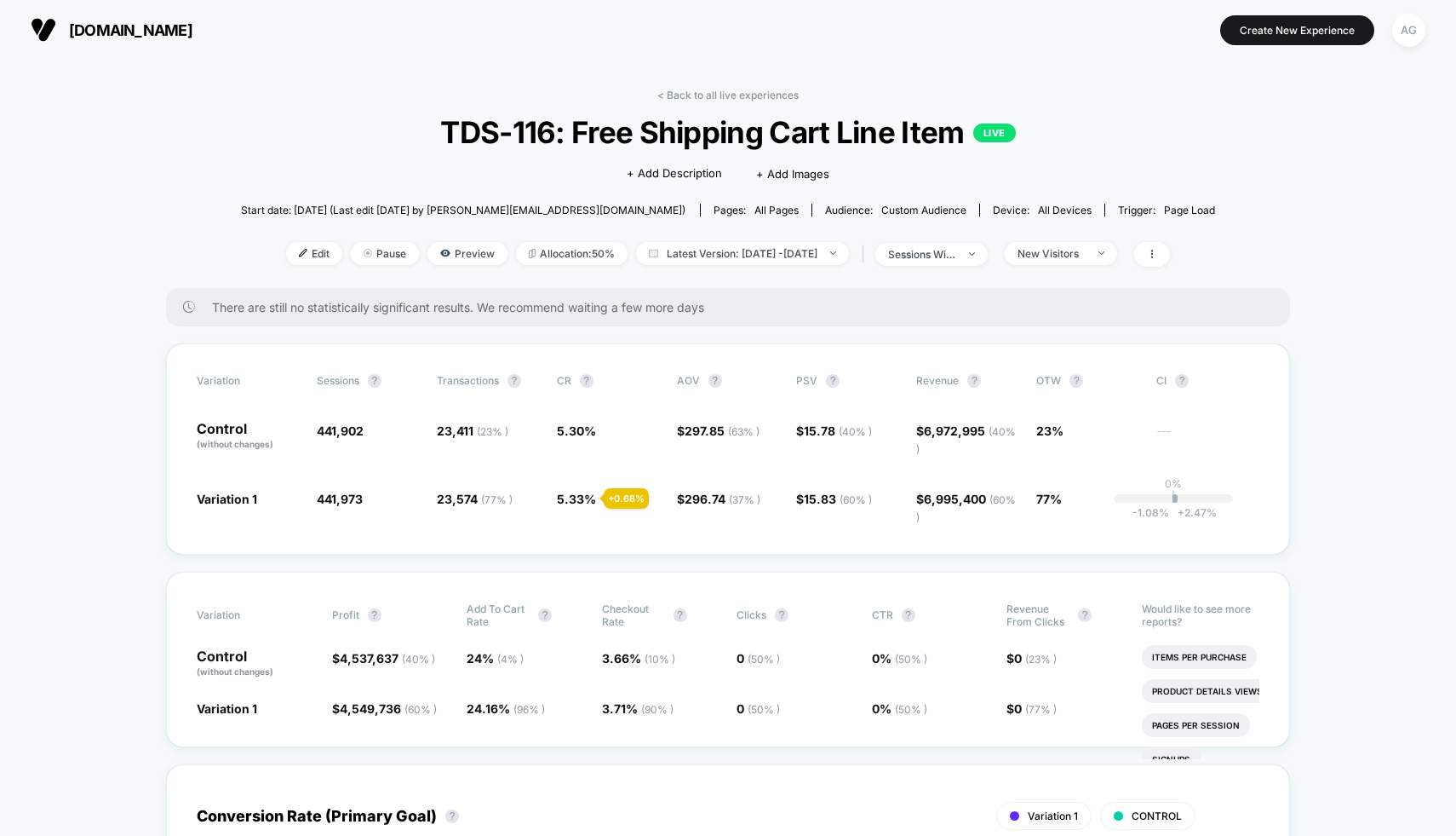
click at [697, 100] on div "< Back to all live experiences TDS-116: Free Shipping Cart Line Item LIVE Click…" at bounding box center [728, 187] width 975 height 199
click at [699, 93] on link "< Back to all live experiences" at bounding box center [728, 94] width 142 height 13
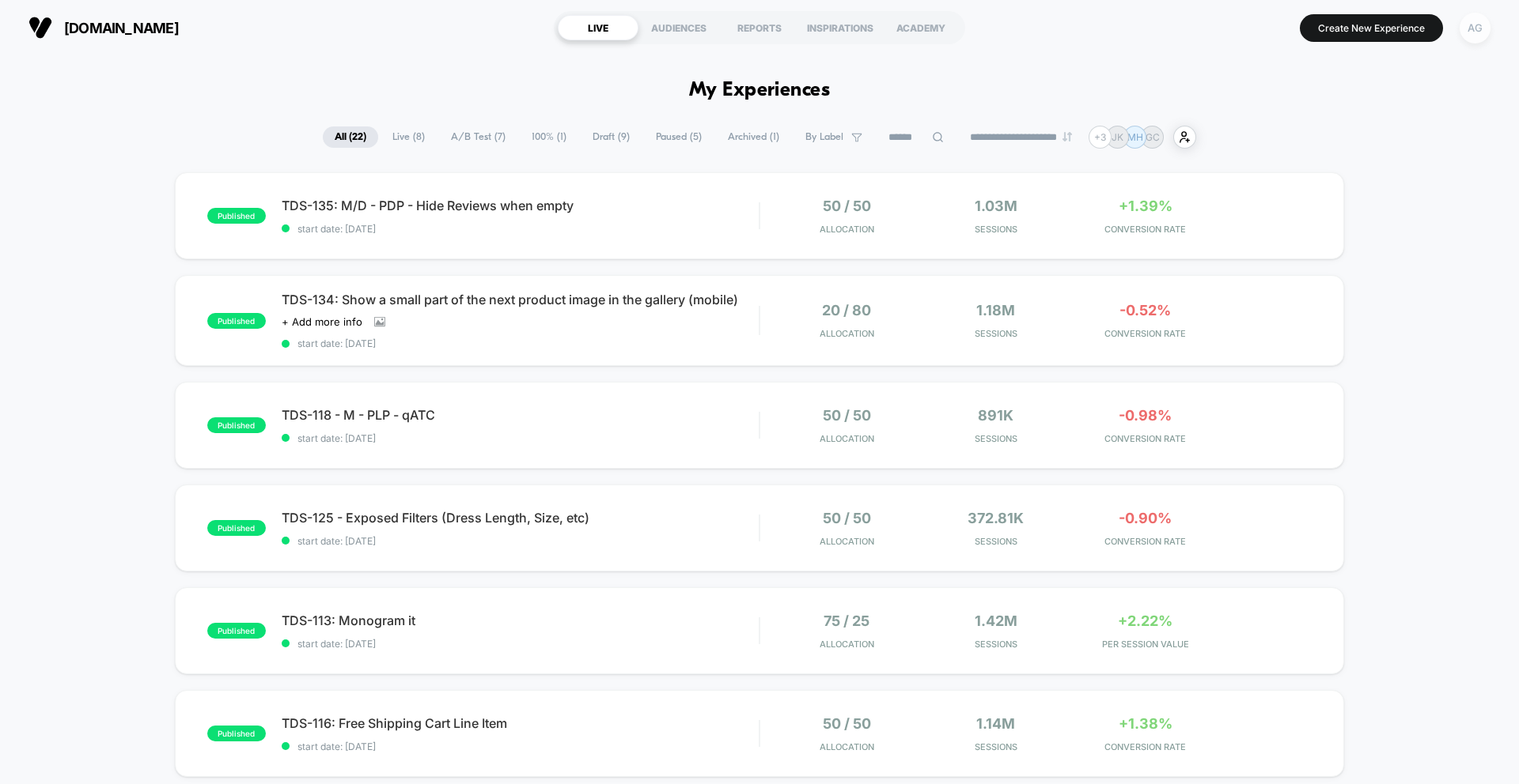
click at [1479, 37] on div "AG" at bounding box center [1476, 29] width 31 height 31
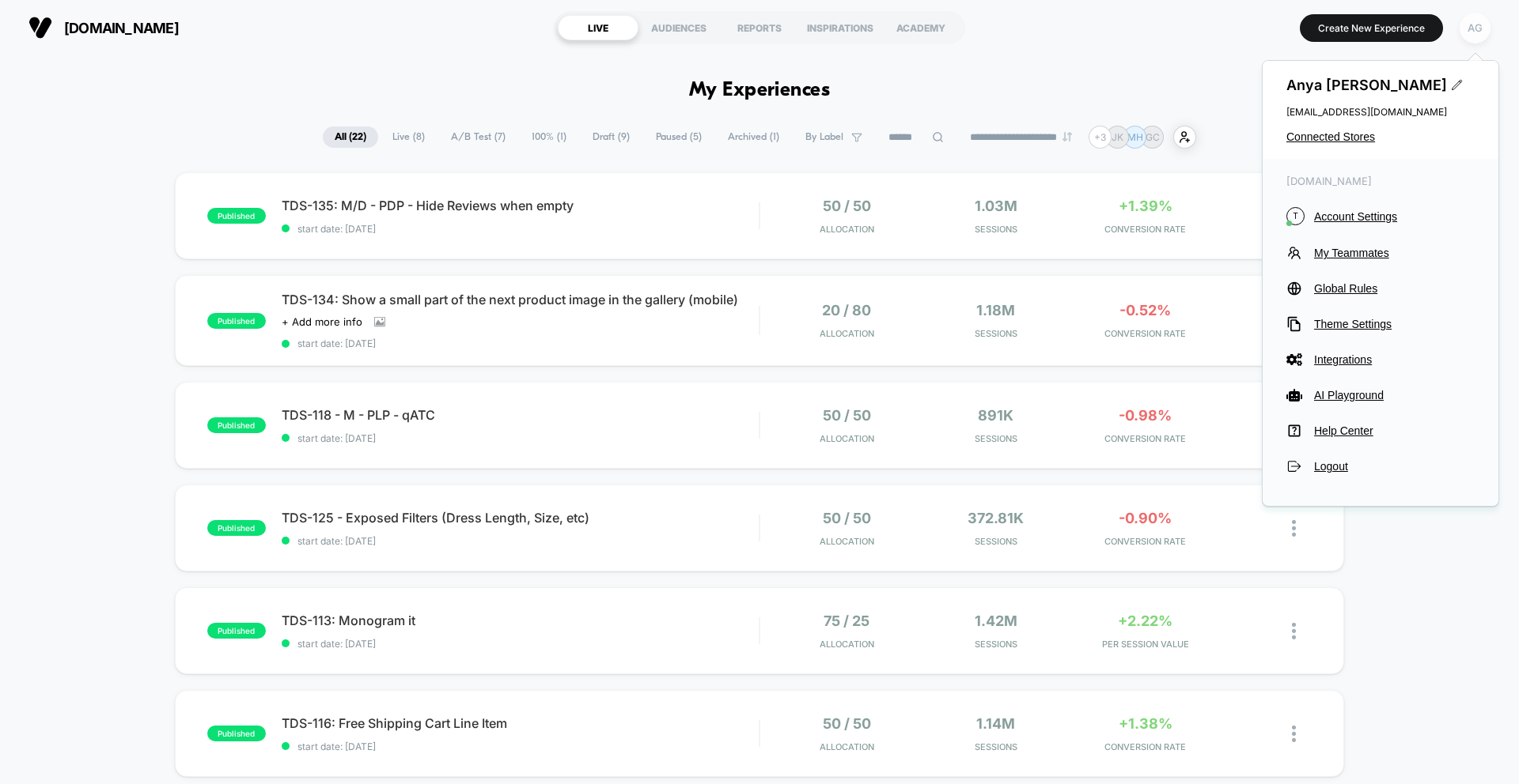
click at [1472, 31] on div "AG" at bounding box center [1476, 29] width 31 height 31
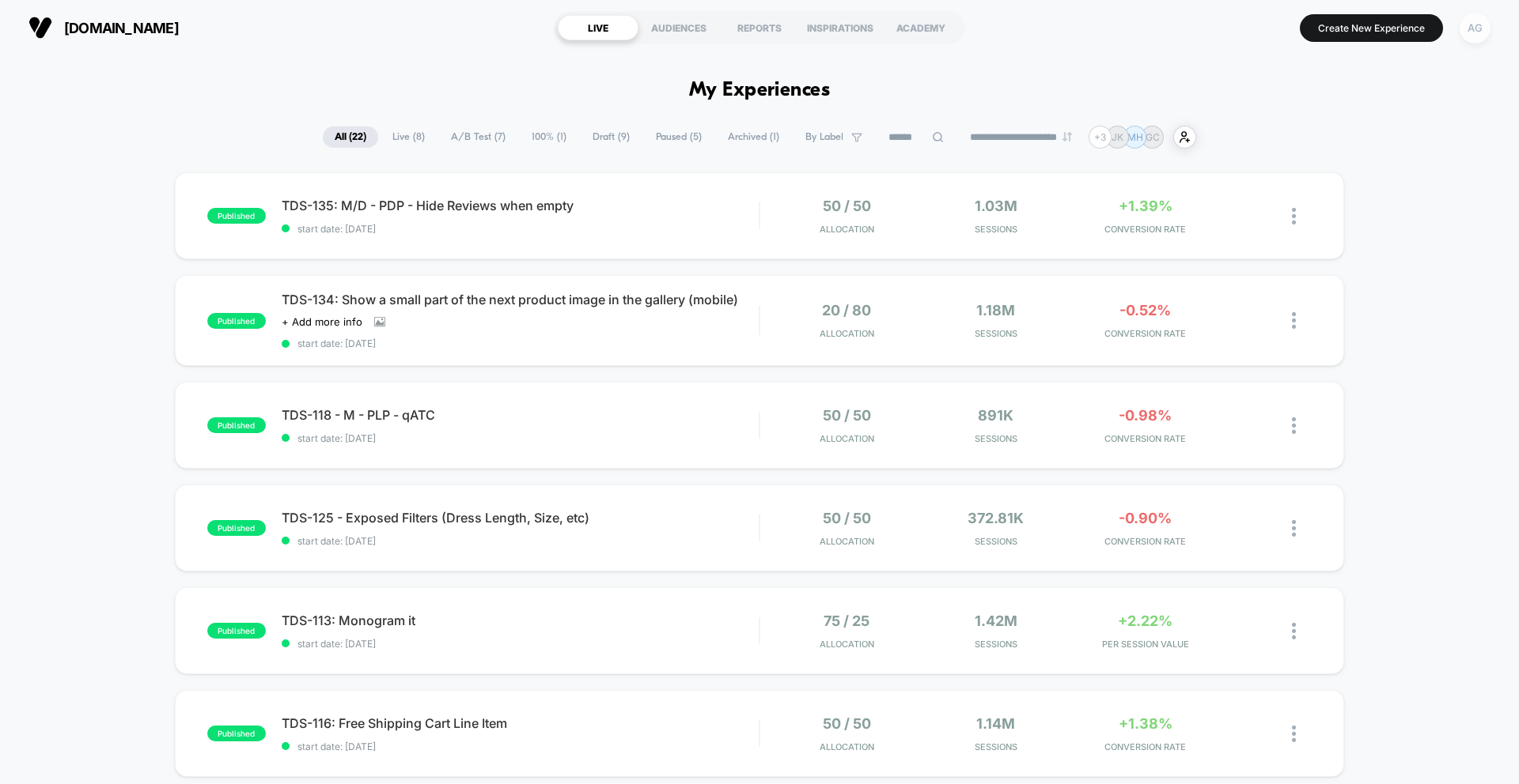
click at [1472, 31] on div "AG" at bounding box center [1476, 29] width 31 height 31
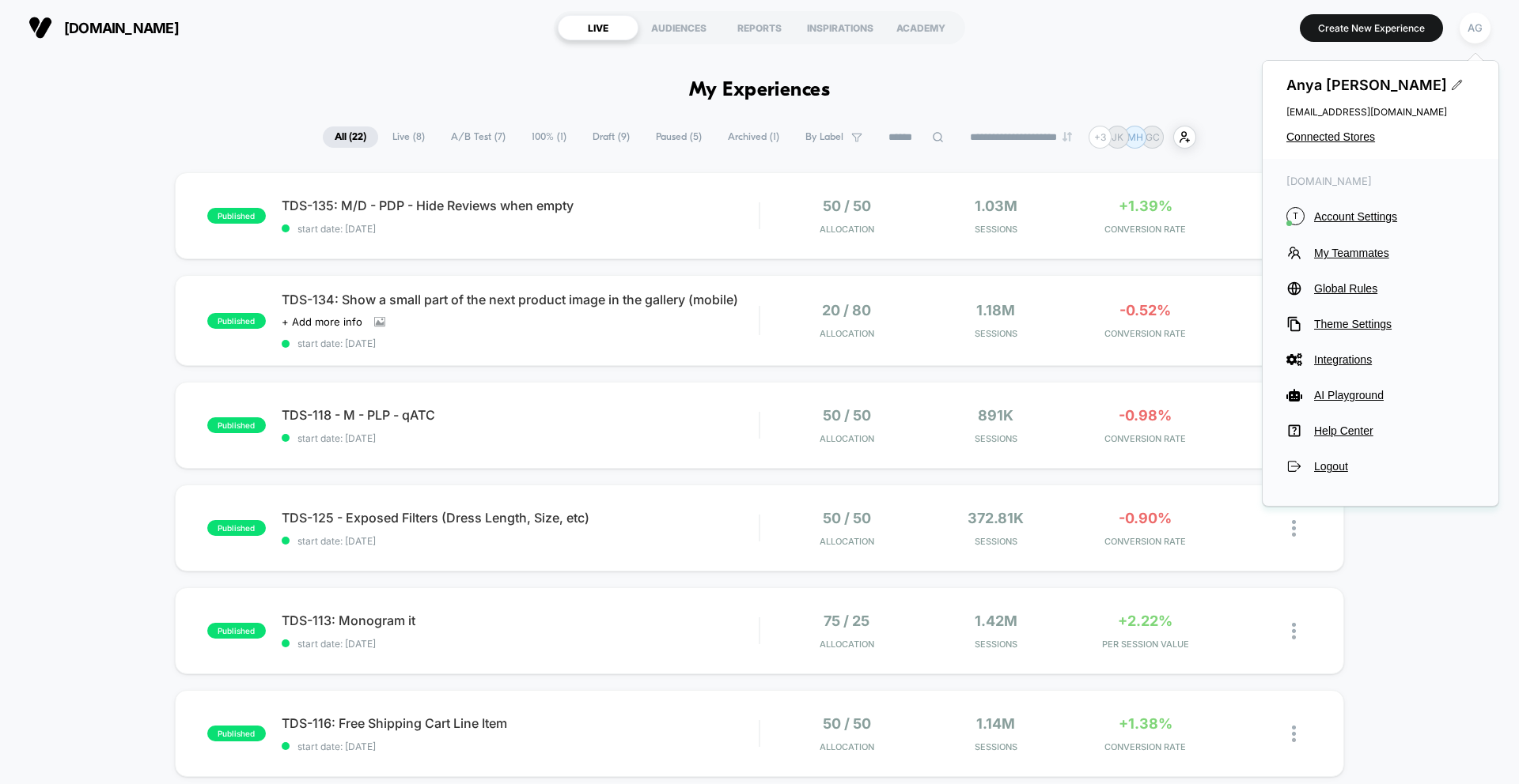
click at [1340, 130] on div "[PERSON_NAME] [EMAIL_ADDRESS][DOMAIN_NAME] Connected Stores" at bounding box center [1381, 110] width 236 height 98
click at [1340, 132] on span "Connected Stores" at bounding box center [1380, 137] width 189 height 13
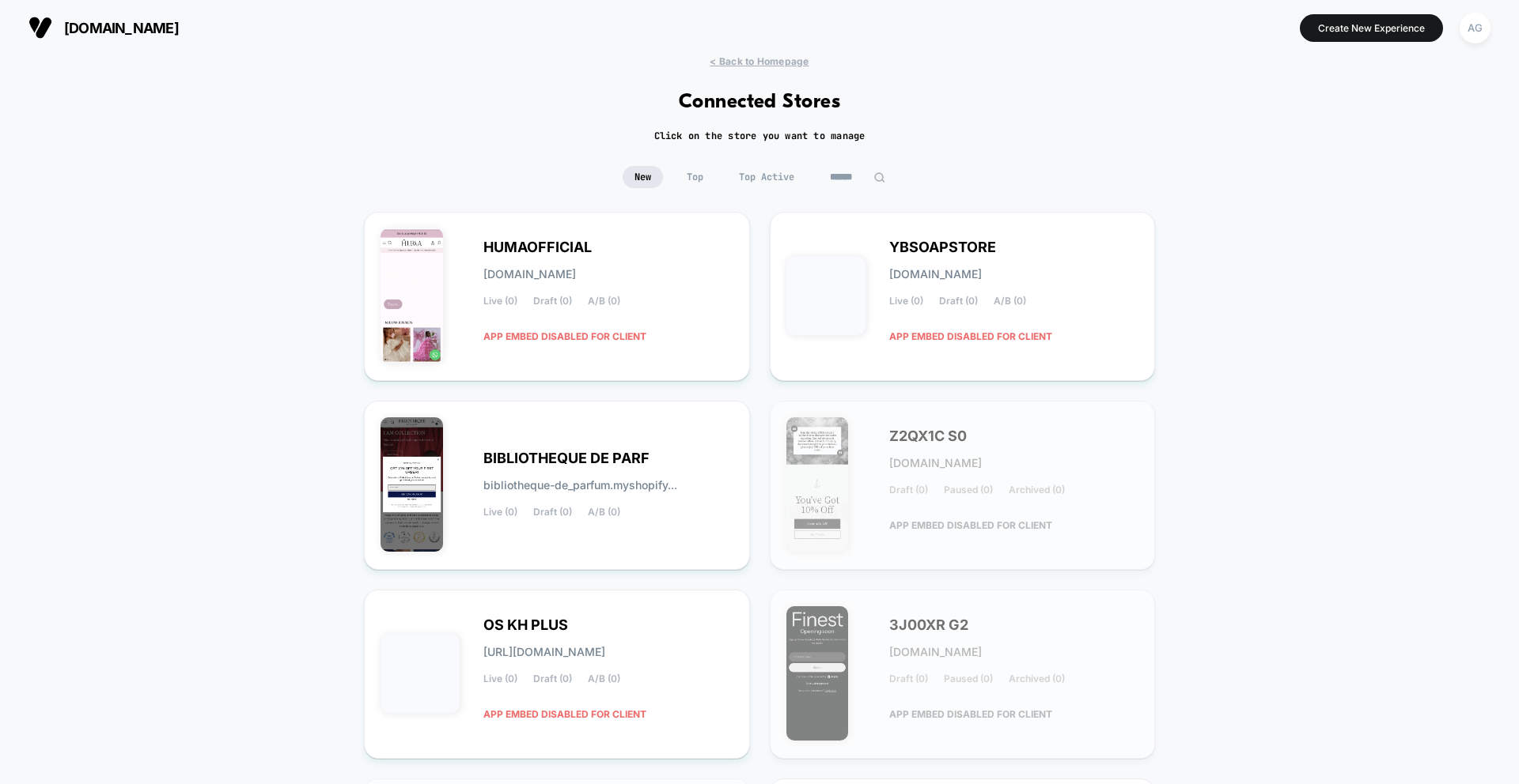
click at [832, 166] on div "< Back to Homepage Connected Stores Click on the store you want to manage New T…" at bounding box center [760, 652] width 1519 height 1194
click at [833, 171] on input at bounding box center [858, 177] width 79 height 22
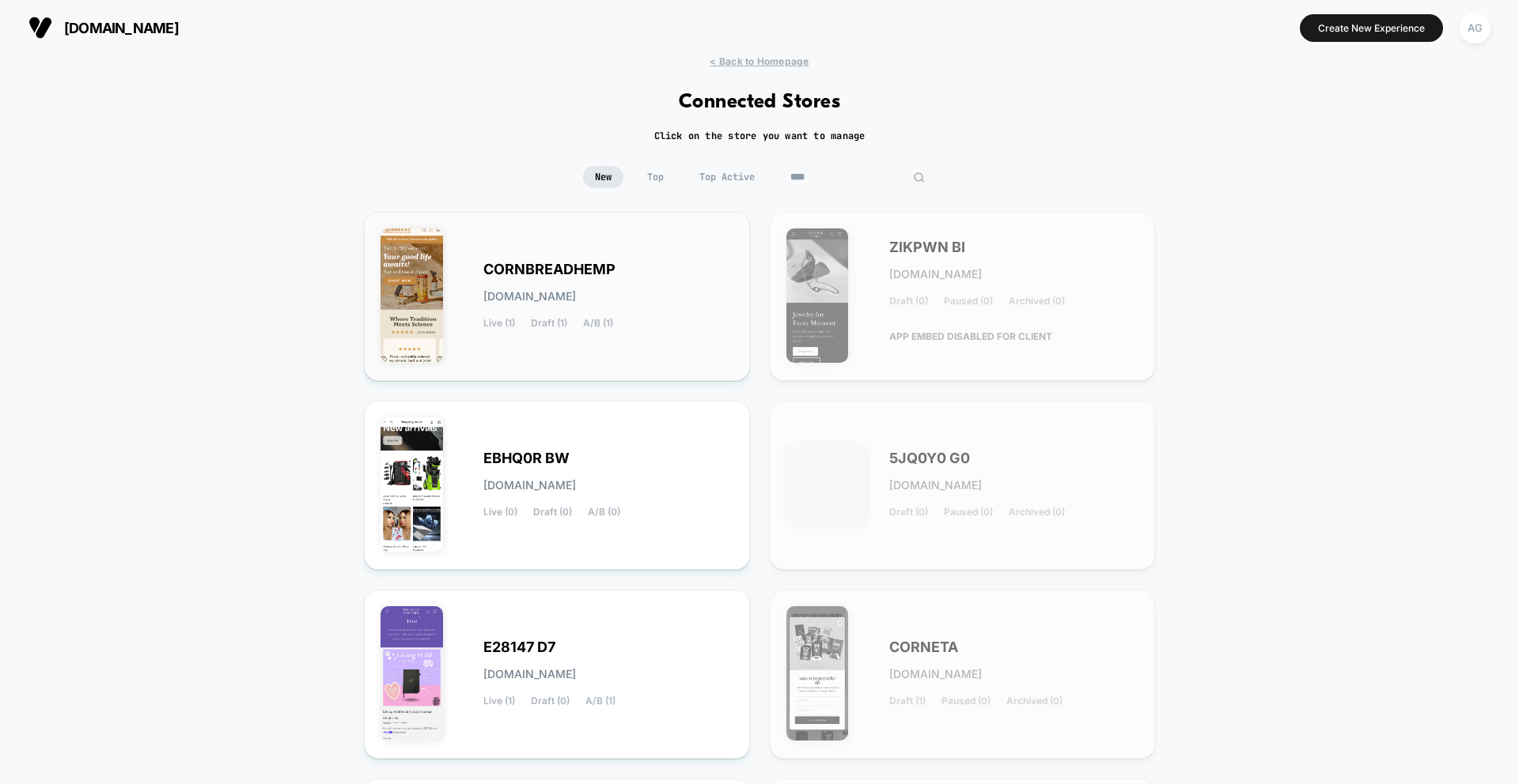
type input "****"
click at [675, 267] on div "CORNBREADHEMP [DOMAIN_NAME] Live (1) Draft (1) A/B (1)" at bounding box center [609, 296] width 250 height 64
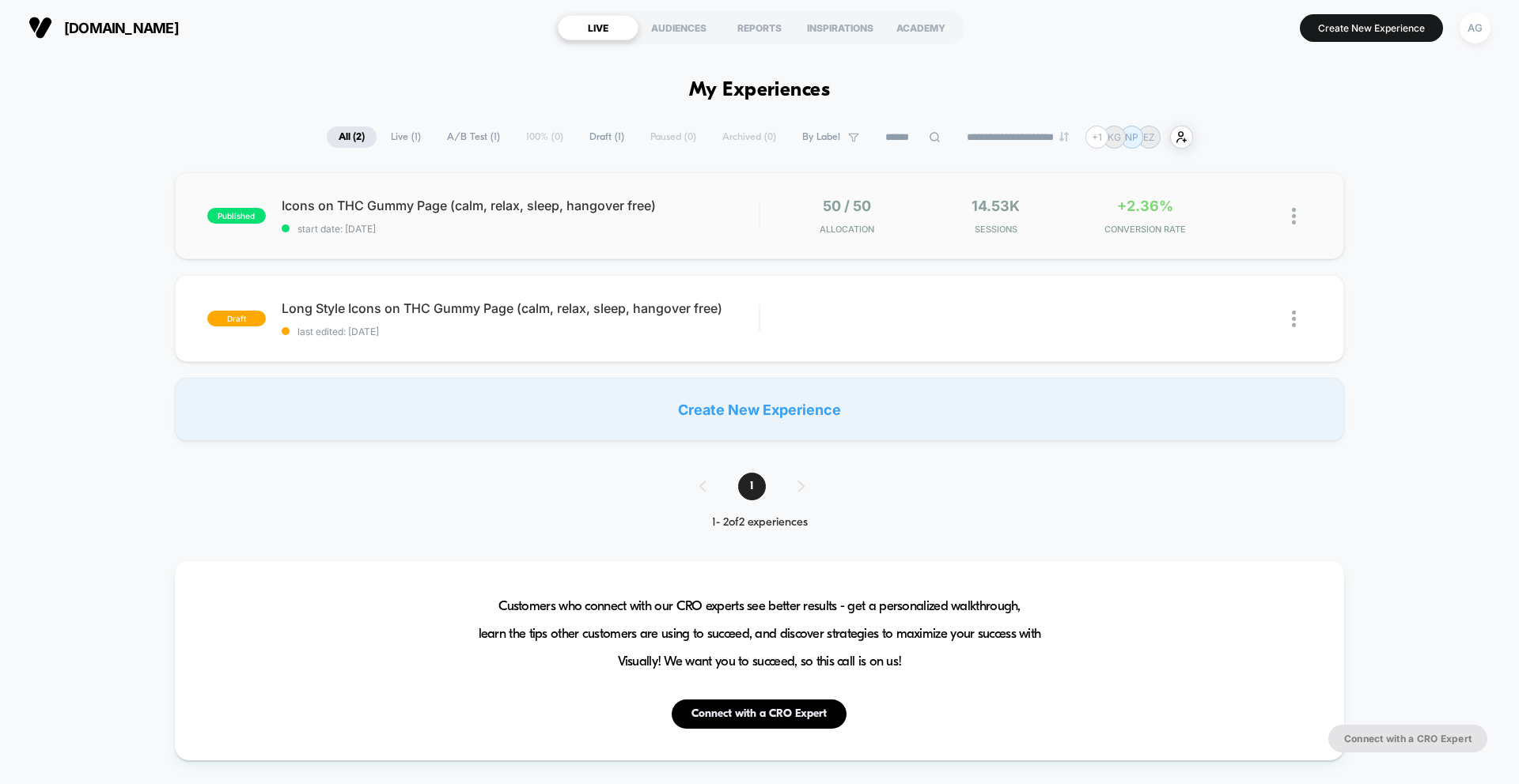
click at [684, 237] on div "published Icons on THC Gummy Page (calm, relax, sleep, hangover free) start dat…" at bounding box center [760, 215] width 1169 height 87
